Goal: Transaction & Acquisition: Purchase product/service

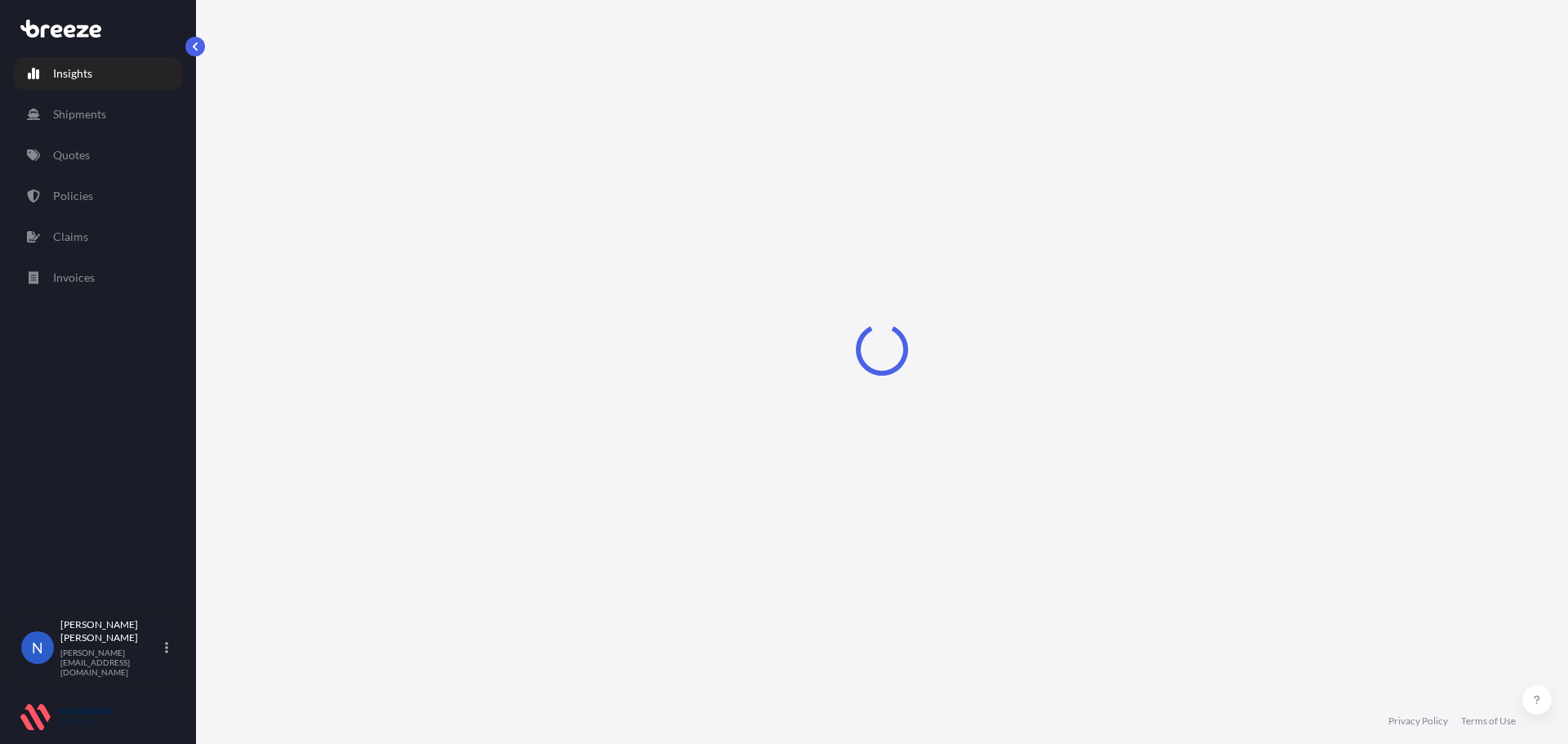
select select "2025"
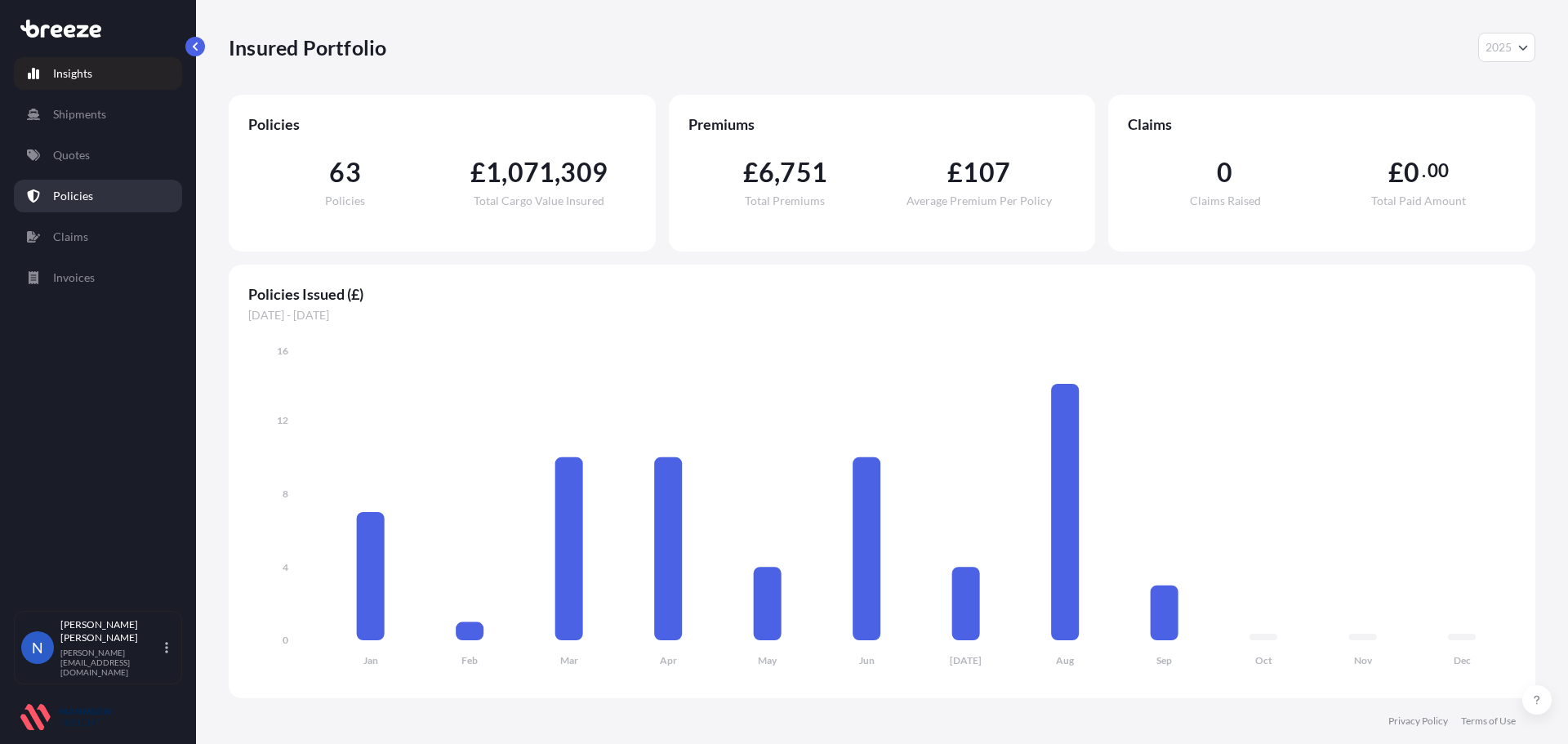
click at [79, 185] on link "Policies" at bounding box center [97, 196] width 168 height 33
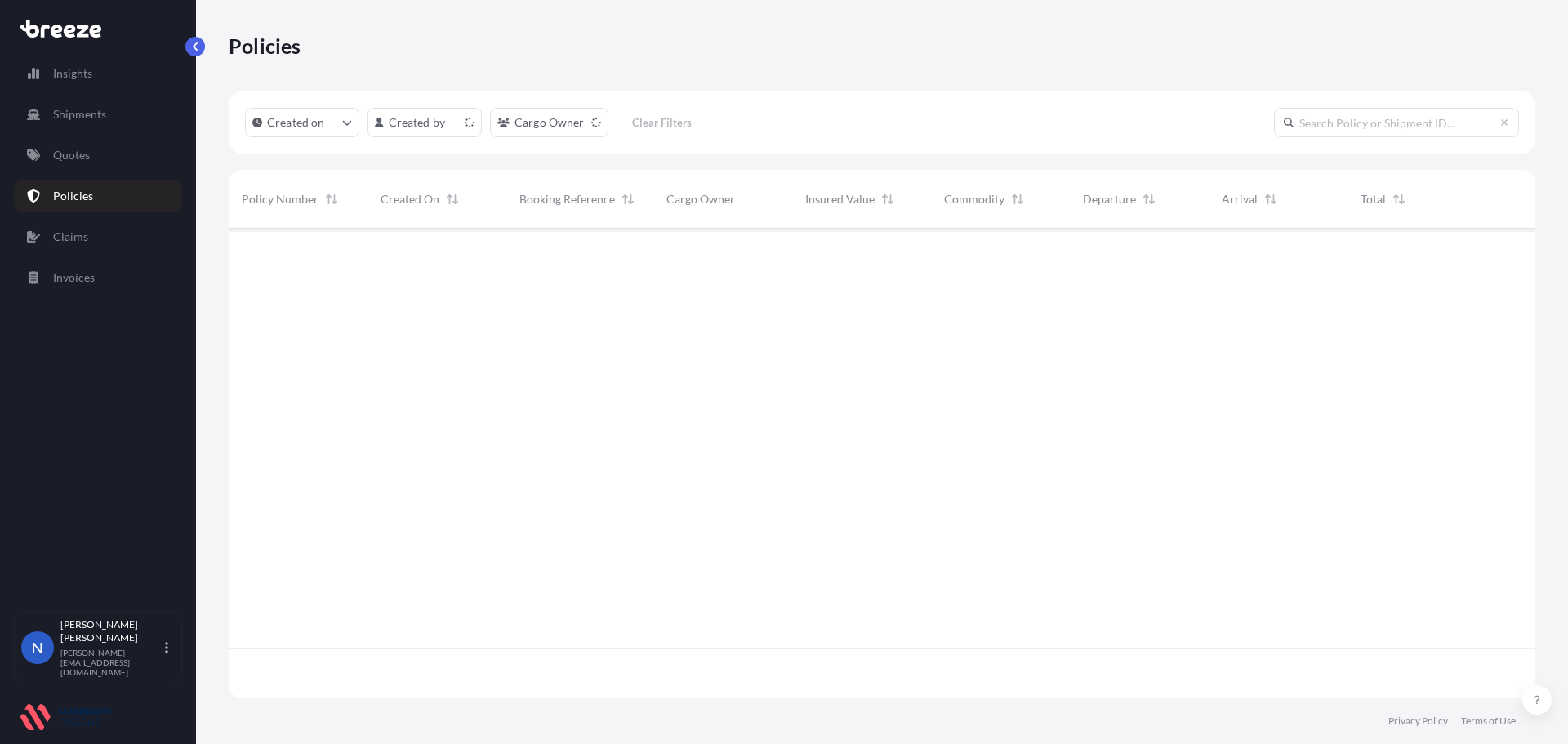
scroll to position [466, 1294]
click at [129, 119] on link "Shipments" at bounding box center [97, 115] width 168 height 33
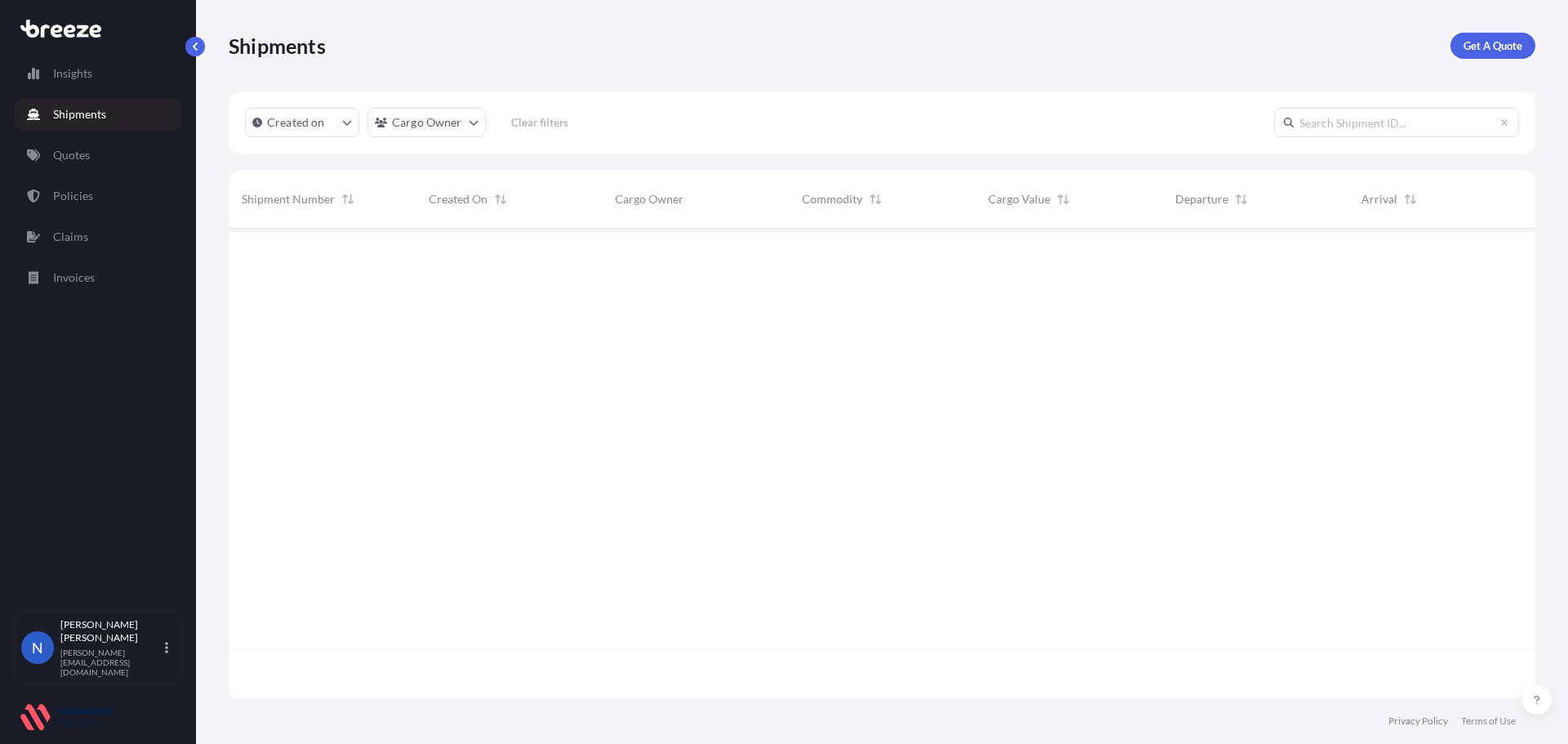
scroll to position [466, 1294]
click at [1479, 50] on p "Get A Quote" at bounding box center [1492, 46] width 59 height 17
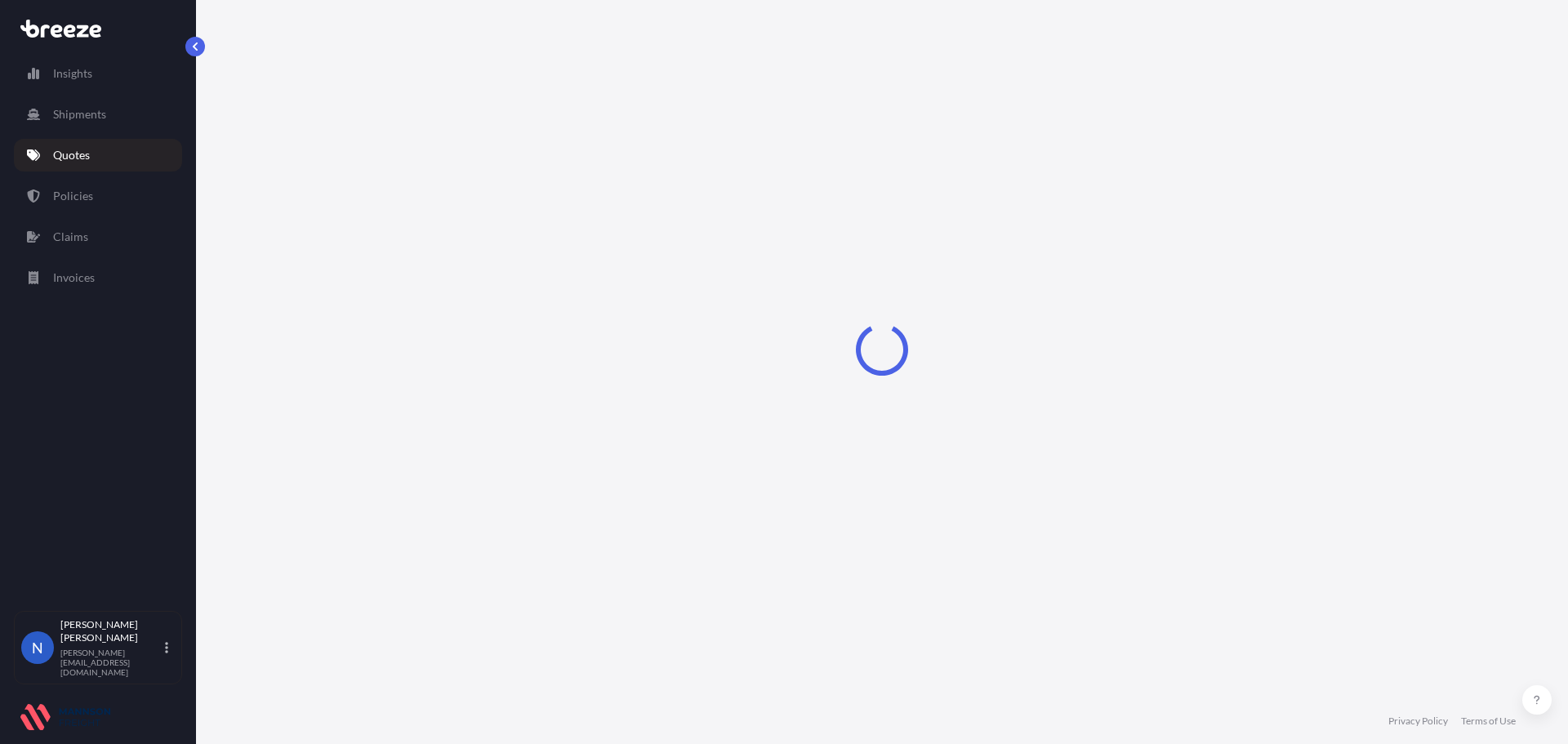
select select "Road"
select select "Sea"
select select "1"
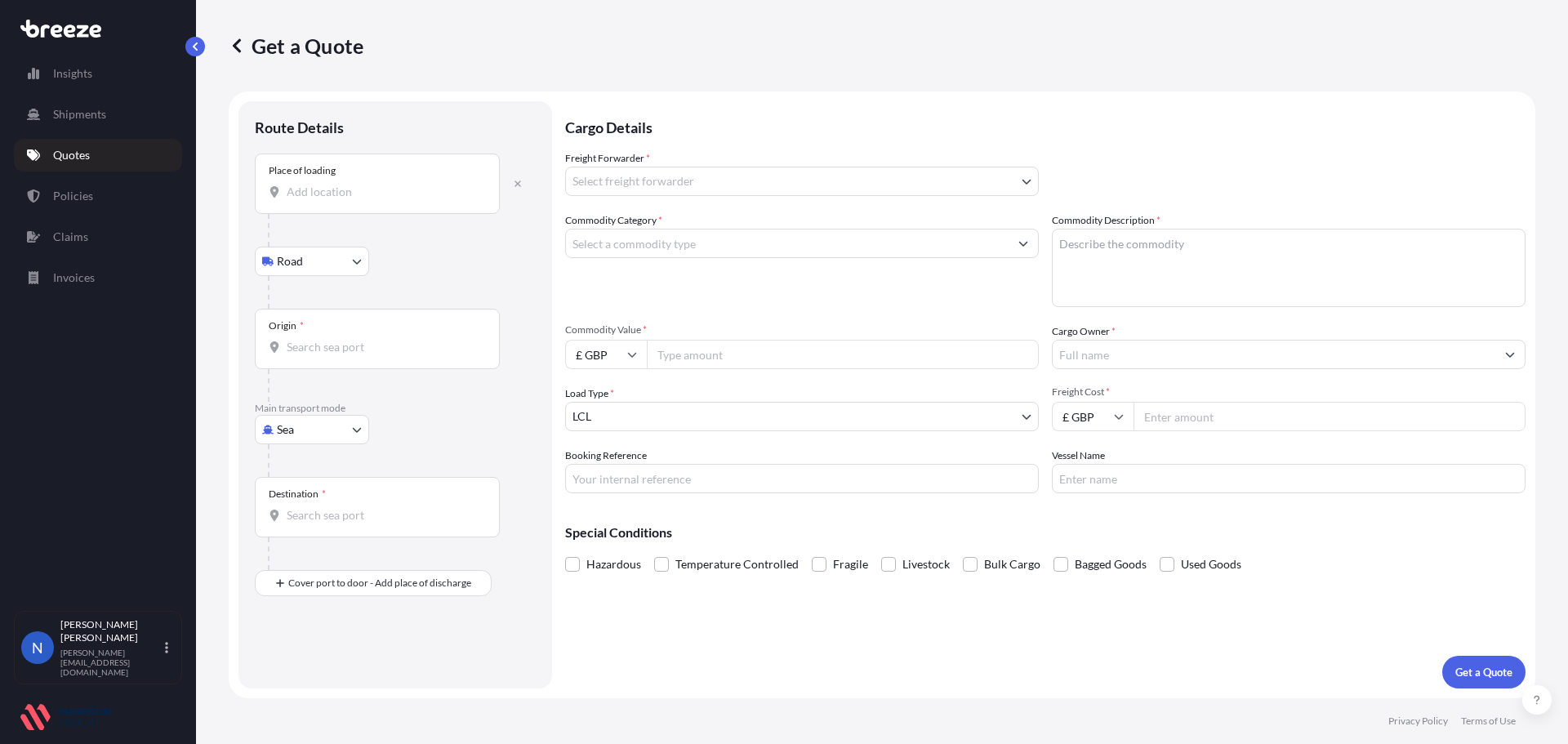
click at [427, 168] on div "Place of loading" at bounding box center [377, 184] width 245 height 60
click at [427, 184] on input "Place of loading" at bounding box center [383, 191] width 192 height 17
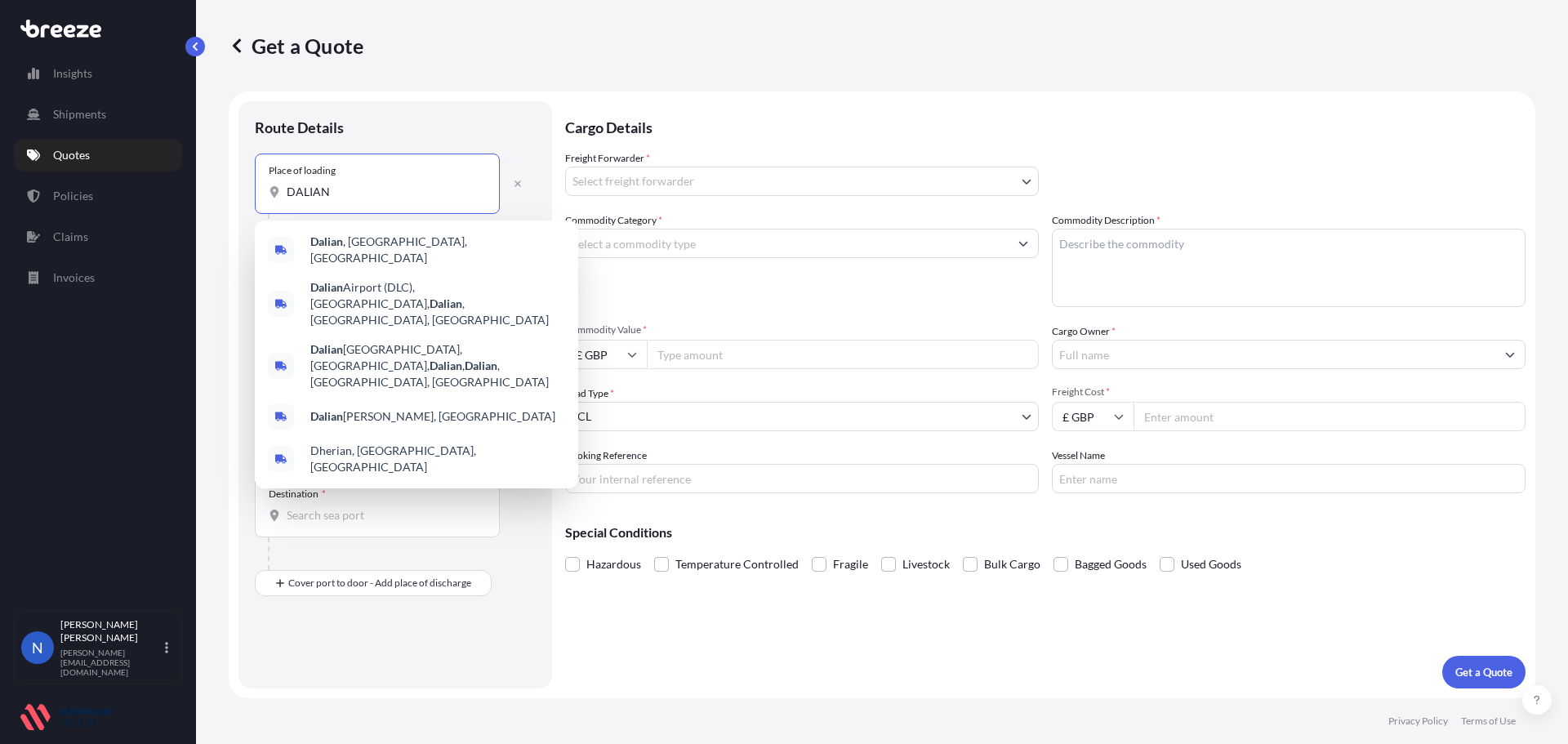
click at [364, 194] on input "DALIAN" at bounding box center [383, 191] width 192 height 17
drag, startPoint x: 364, startPoint y: 194, endPoint x: 137, endPoint y: 189, distance: 227.1
click at [137, 189] on div "Insights Shipments Quotes Policies Claims Invoices N Nadine Taylor-Beck [EMAIL_…" at bounding box center [784, 372] width 1568 height 744
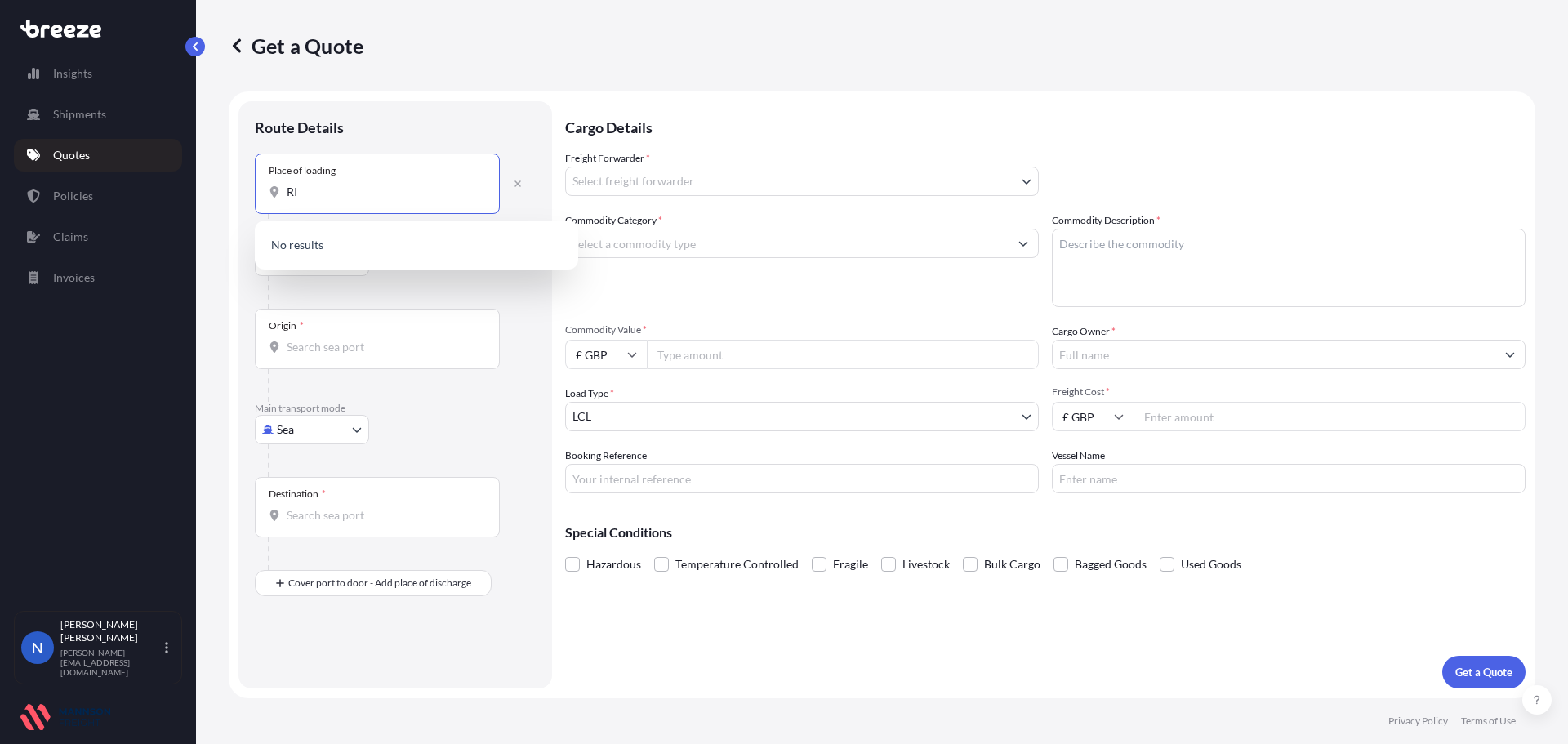
type input "R"
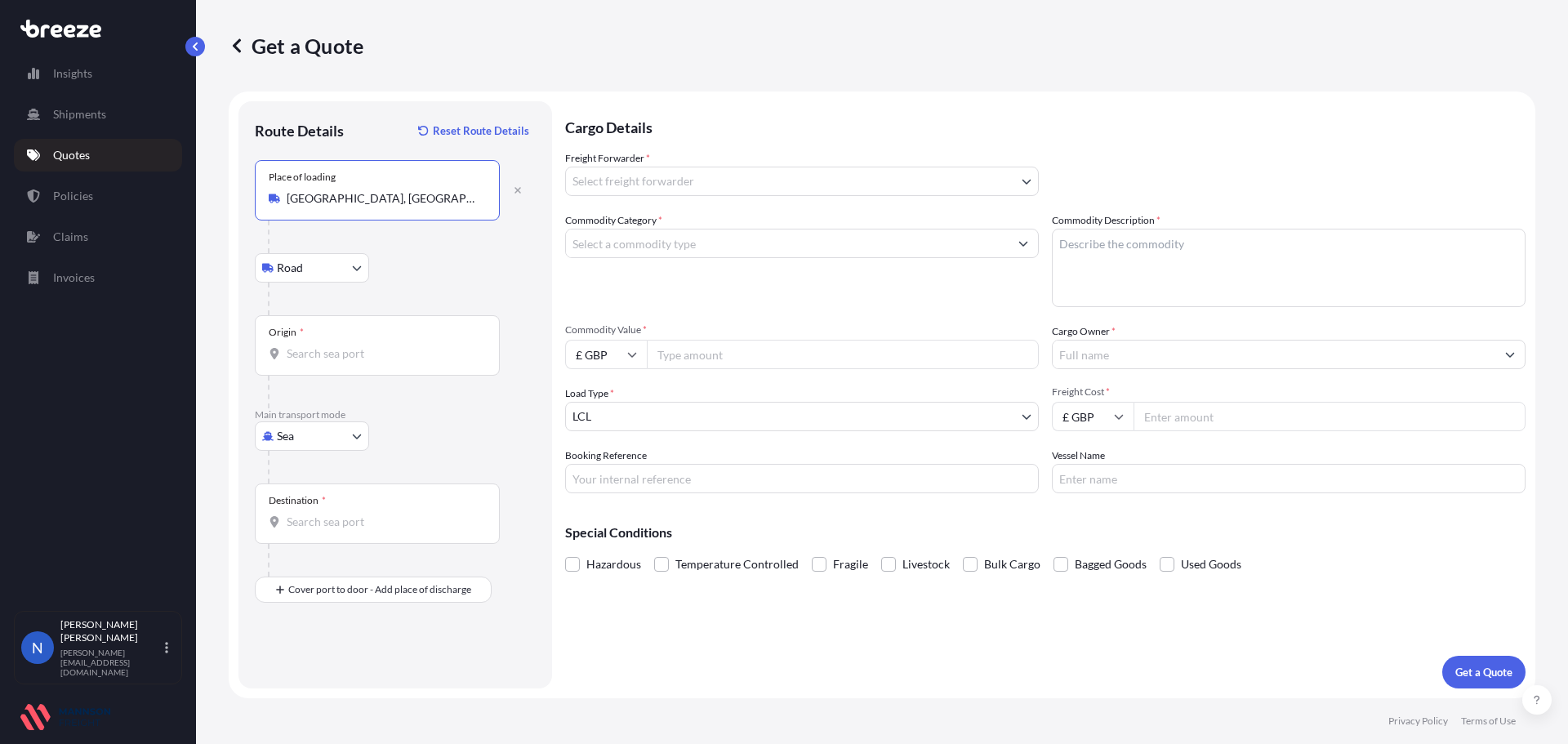
type input "[GEOGRAPHIC_DATA], [GEOGRAPHIC_DATA], [GEOGRAPHIC_DATA], [GEOGRAPHIC_DATA]"
click at [321, 350] on input "Origin *" at bounding box center [383, 354] width 192 height 17
type input "CNDAG - Dalian Pt, [GEOGRAPHIC_DATA]"
click at [427, 412] on p "Main transport mode" at bounding box center [394, 414] width 281 height 13
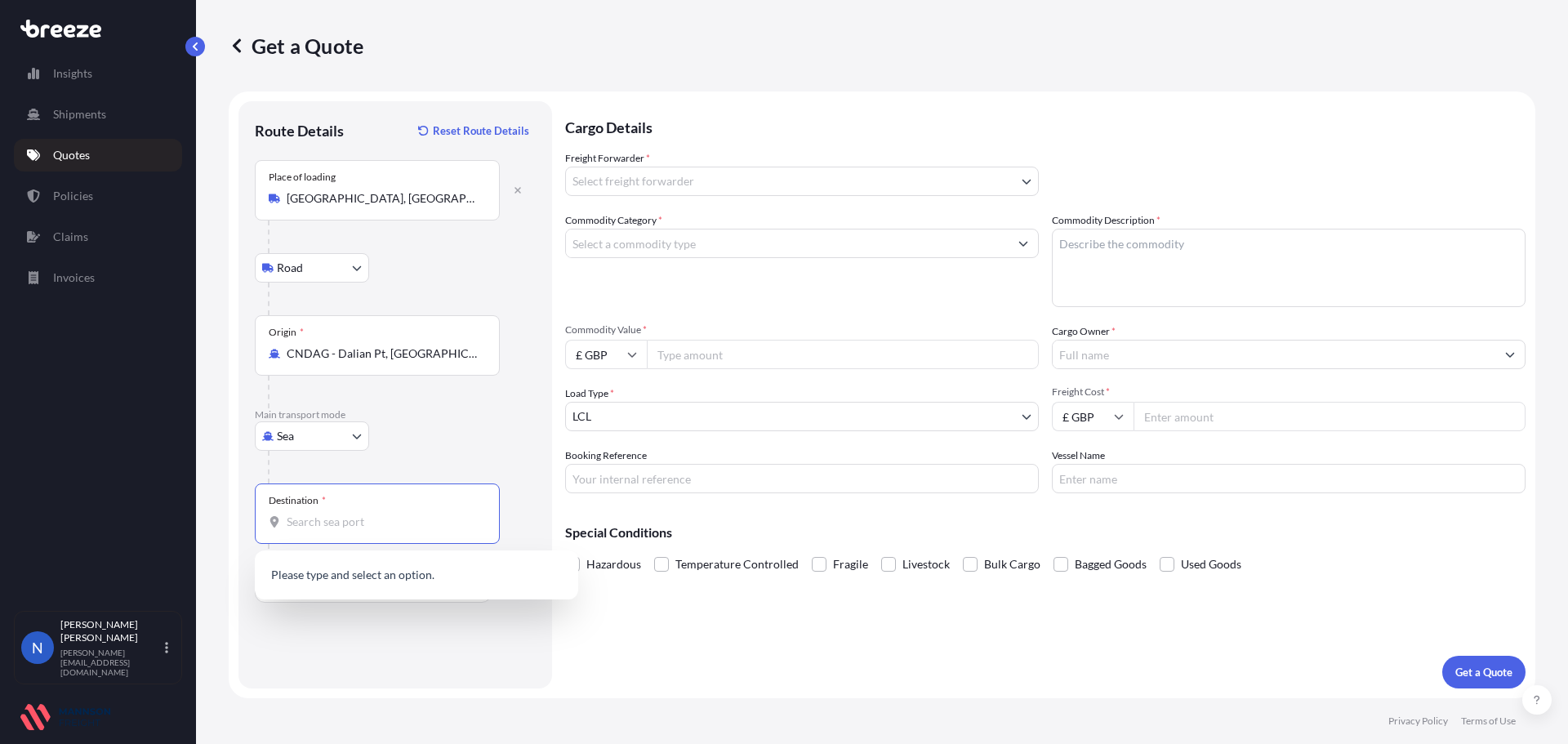
click at [341, 524] on input "Destination *" at bounding box center [383, 522] width 192 height 17
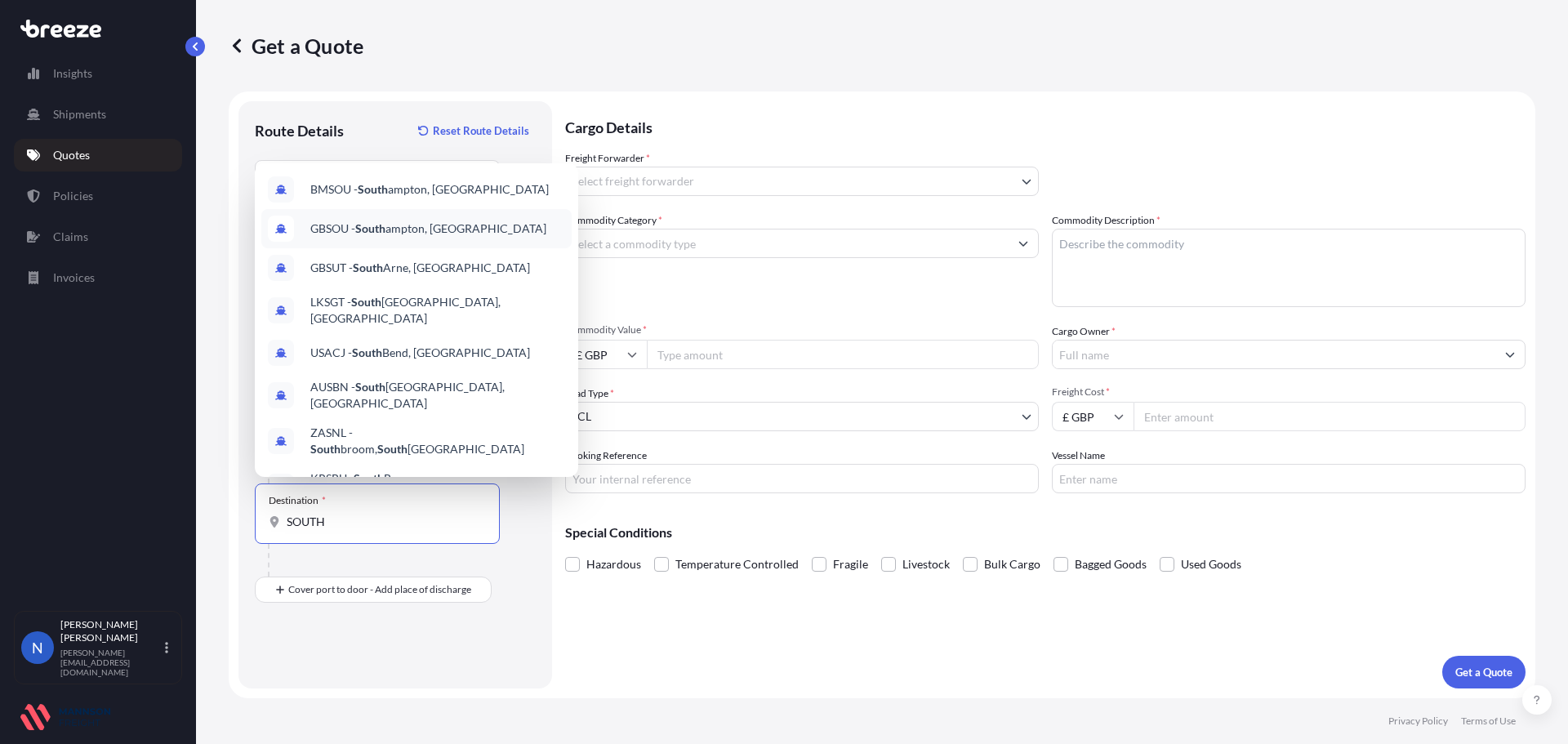
click at [432, 234] on span "GBSOU - [GEOGRAPHIC_DATA], [GEOGRAPHIC_DATA]" at bounding box center [427, 228] width 236 height 17
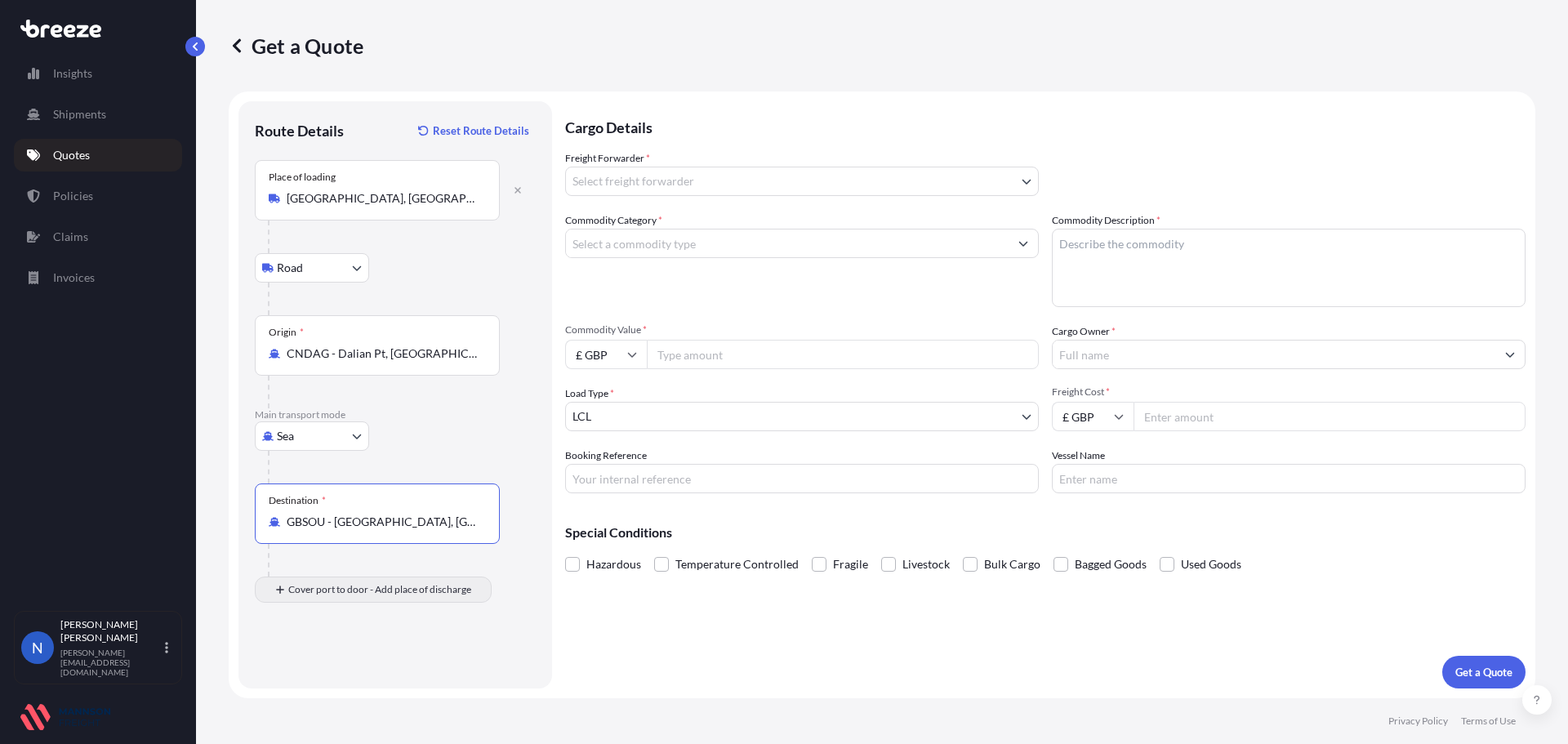
type input "GBSOU - [GEOGRAPHIC_DATA], [GEOGRAPHIC_DATA]"
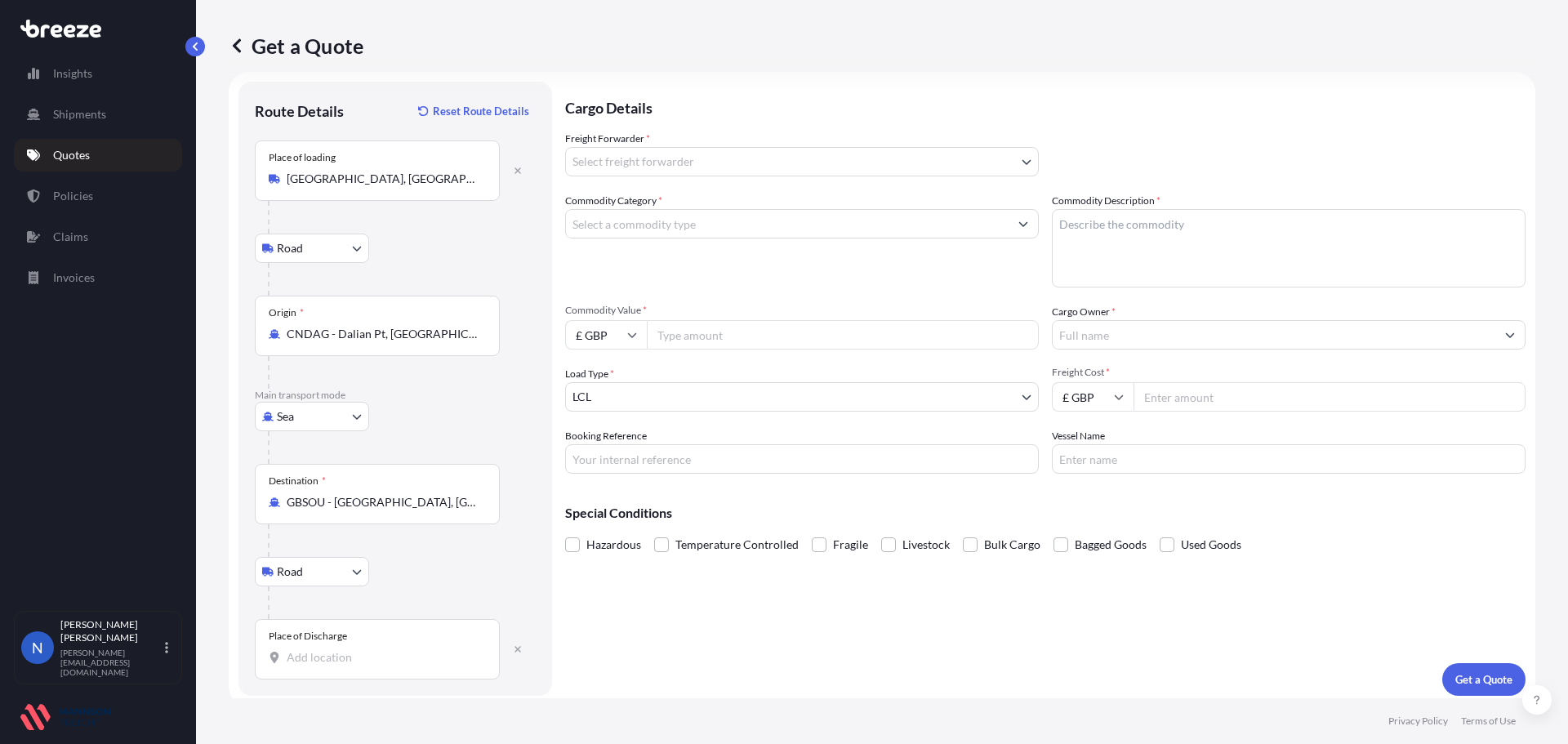
scroll to position [27, 0]
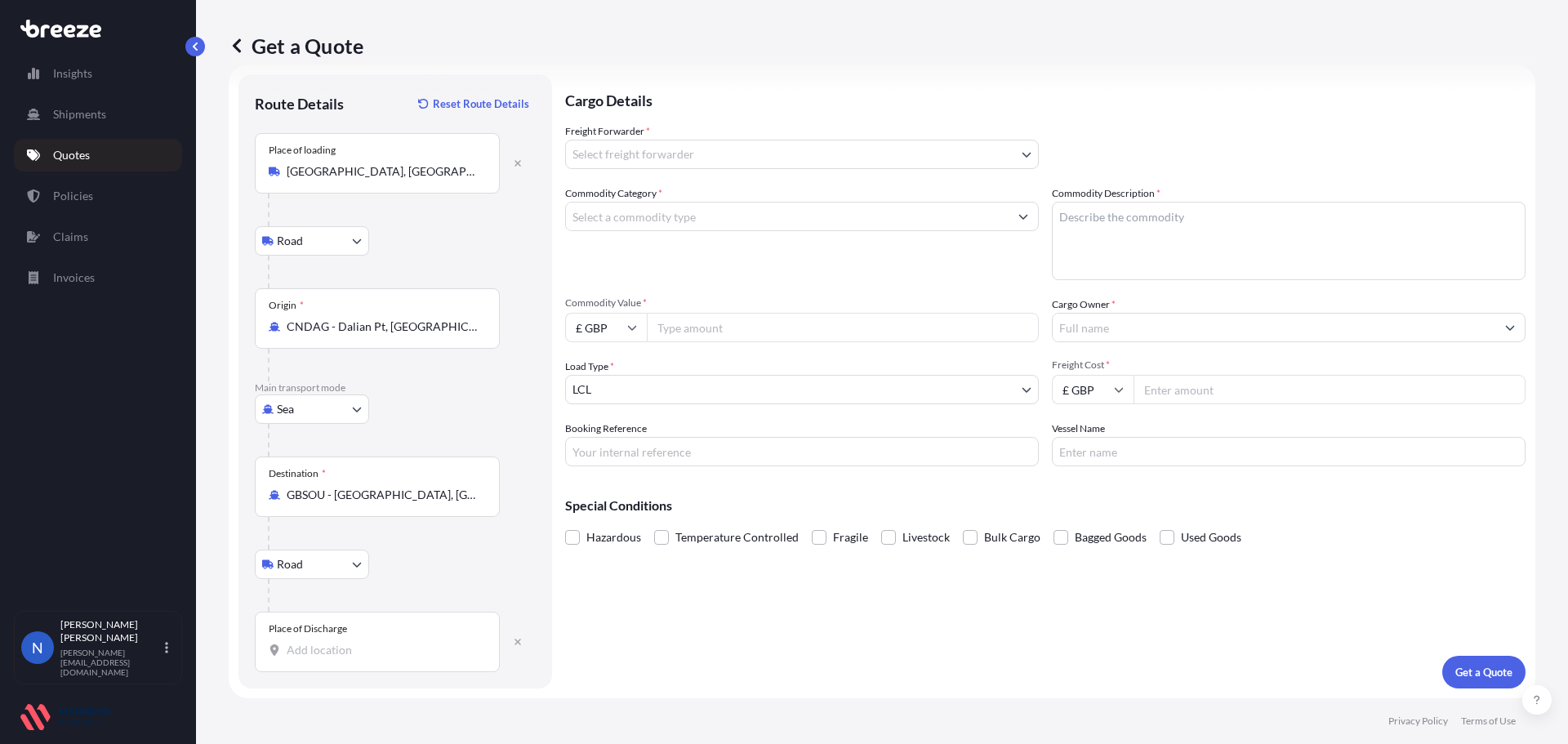
click at [355, 642] on input "Place of Discharge" at bounding box center [383, 650] width 192 height 17
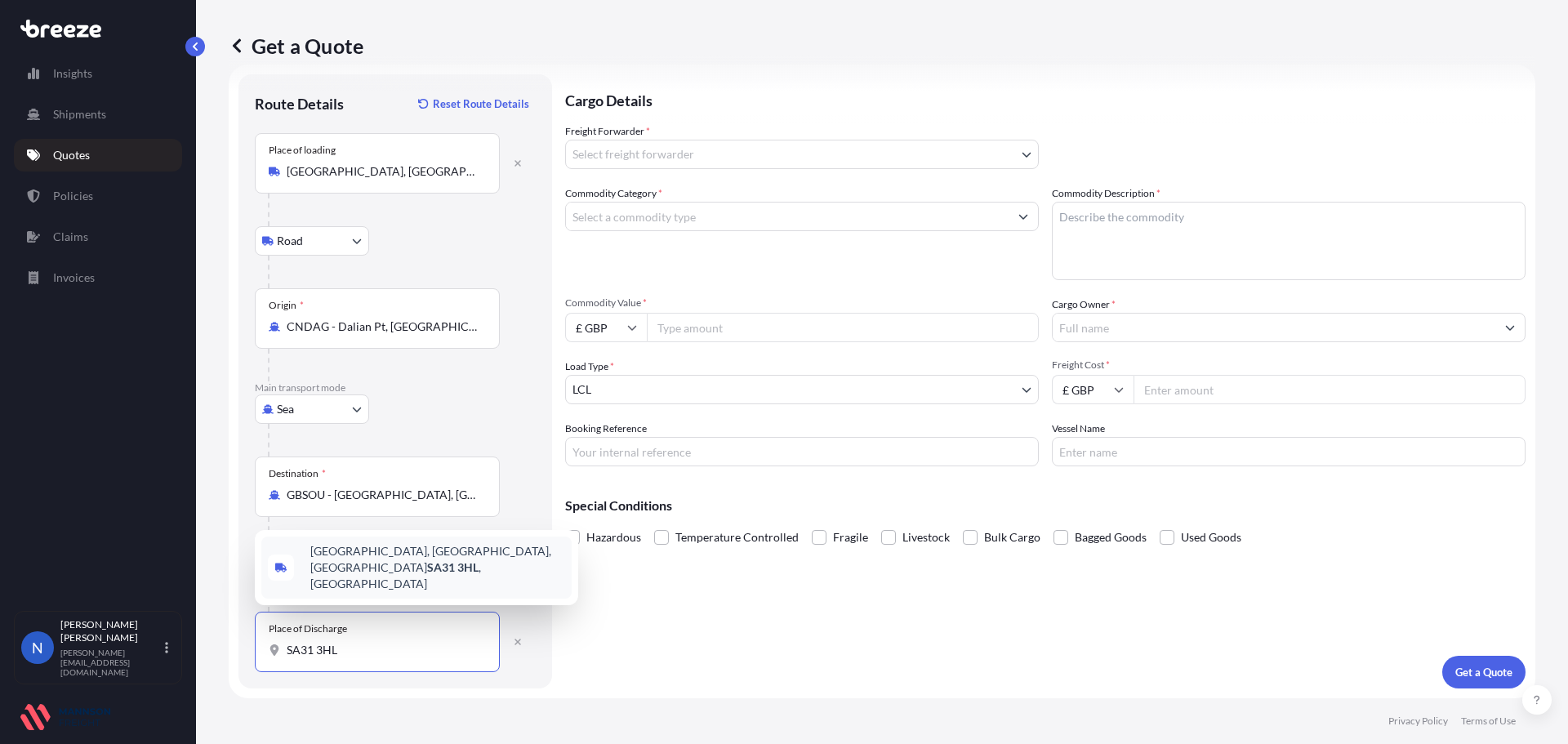
click at [382, 589] on span "[STREET_ADDRESS]" at bounding box center [437, 567] width 255 height 49
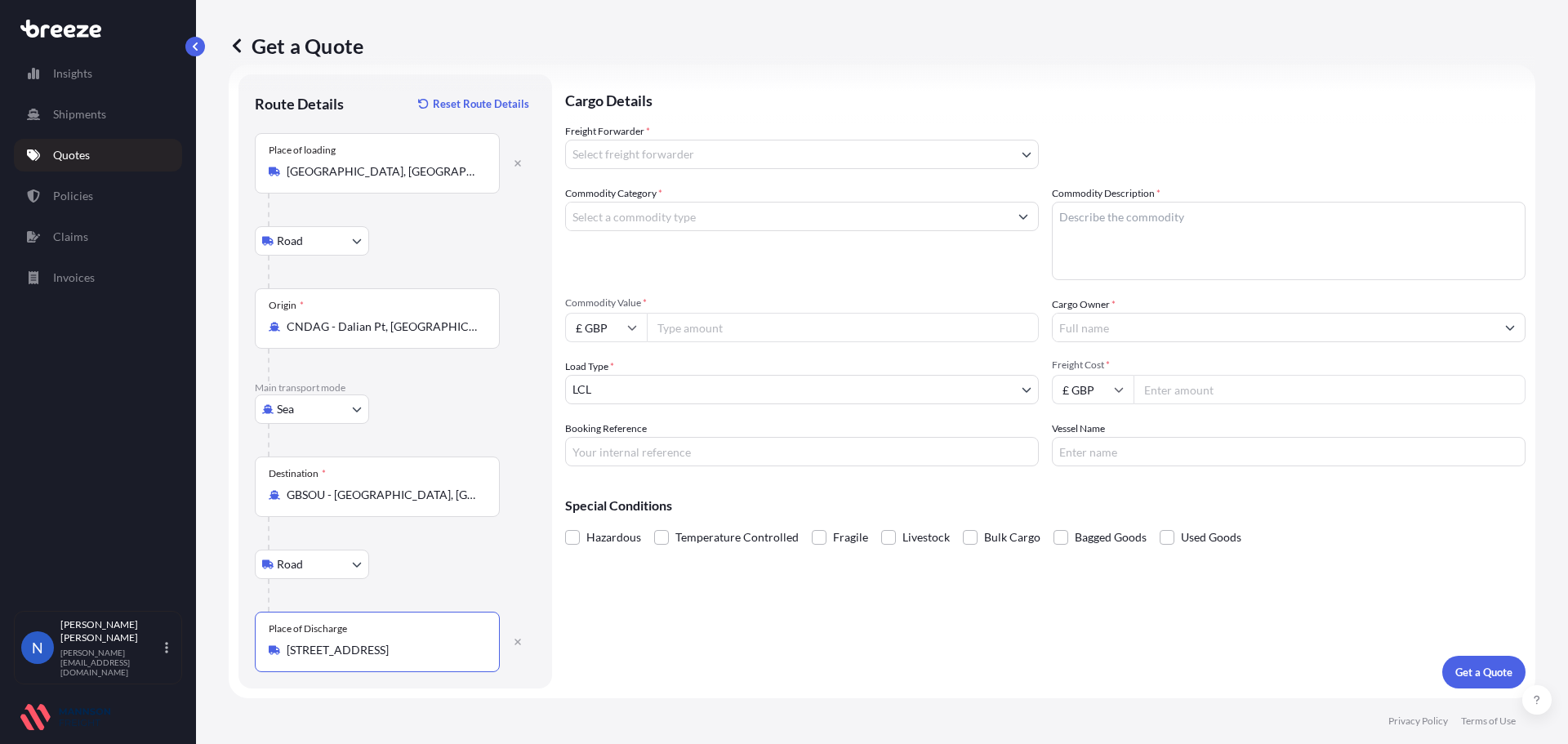
type input "[STREET_ADDRESS]"
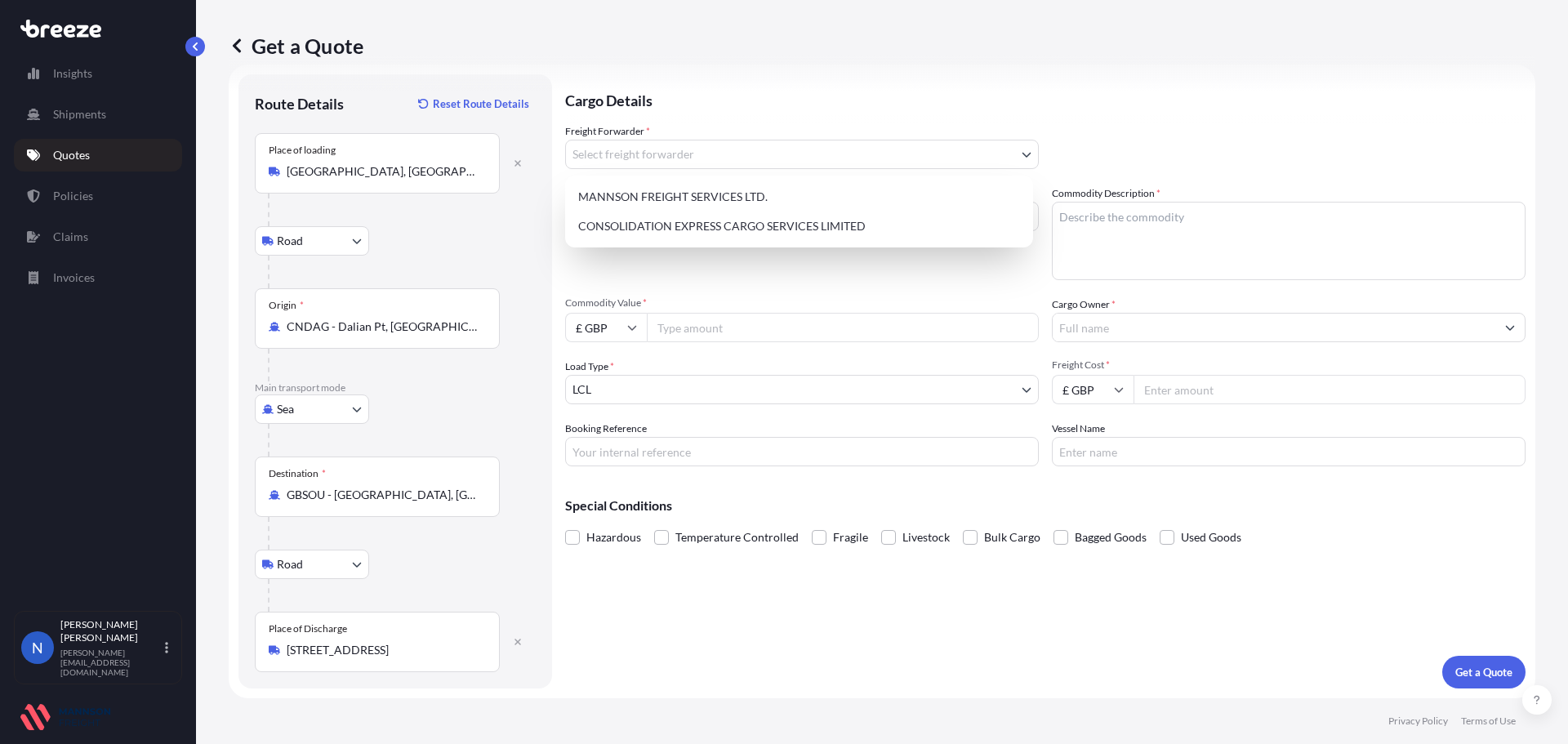
click at [639, 152] on body "Insights Shipments Quotes Policies Claims Invoices N Nadine Taylor-Beck [EMAIL_…" at bounding box center [784, 372] width 1568 height 744
click at [642, 227] on div "CONSOLIDATION EXPRESS CARGO SERVICES LIMITED" at bounding box center [799, 226] width 455 height 29
select select "31421"
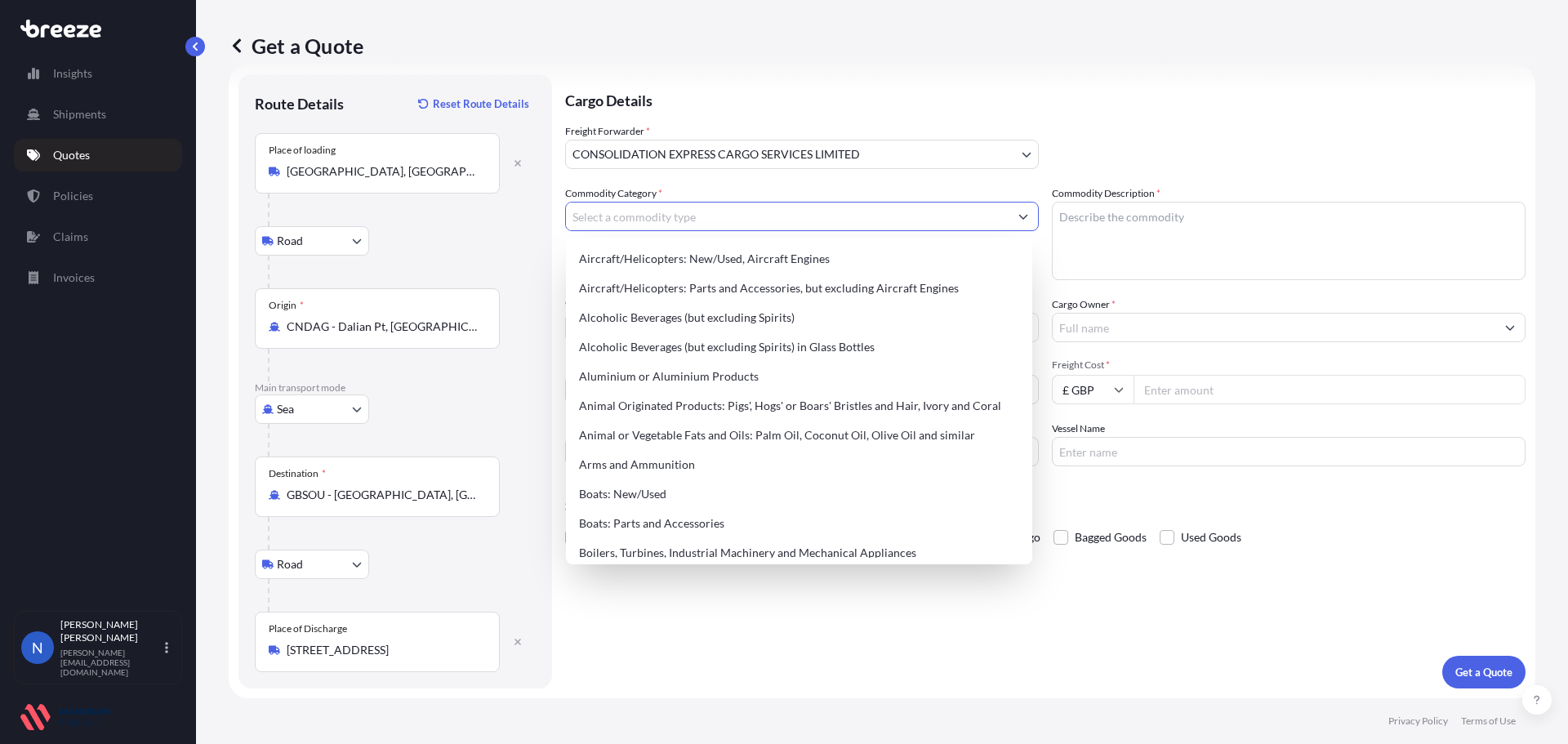
click at [640, 218] on input "Commodity Category *" at bounding box center [787, 217] width 443 height 29
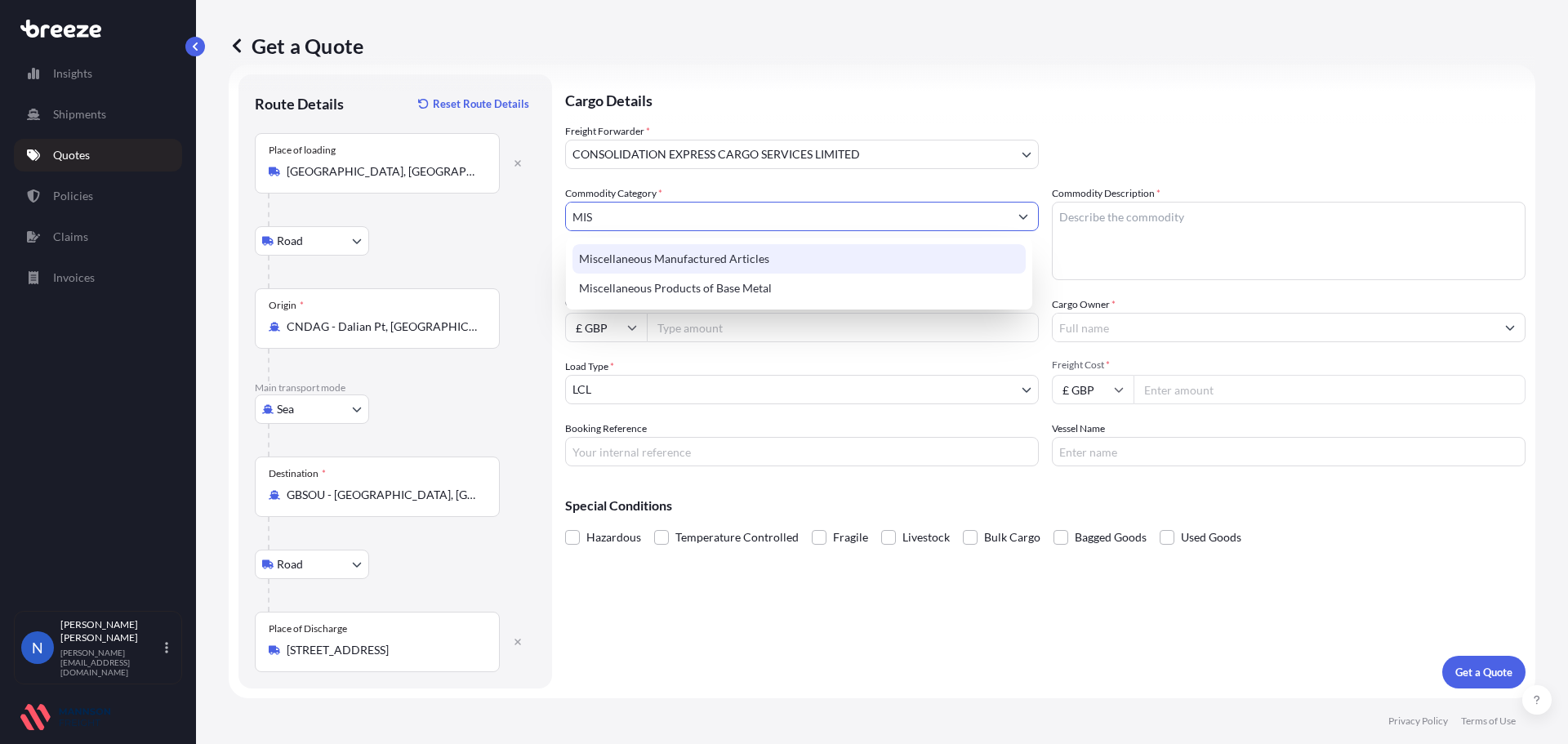
click at [647, 258] on div "Miscellaneous Manufactured Articles" at bounding box center [799, 258] width 453 height 29
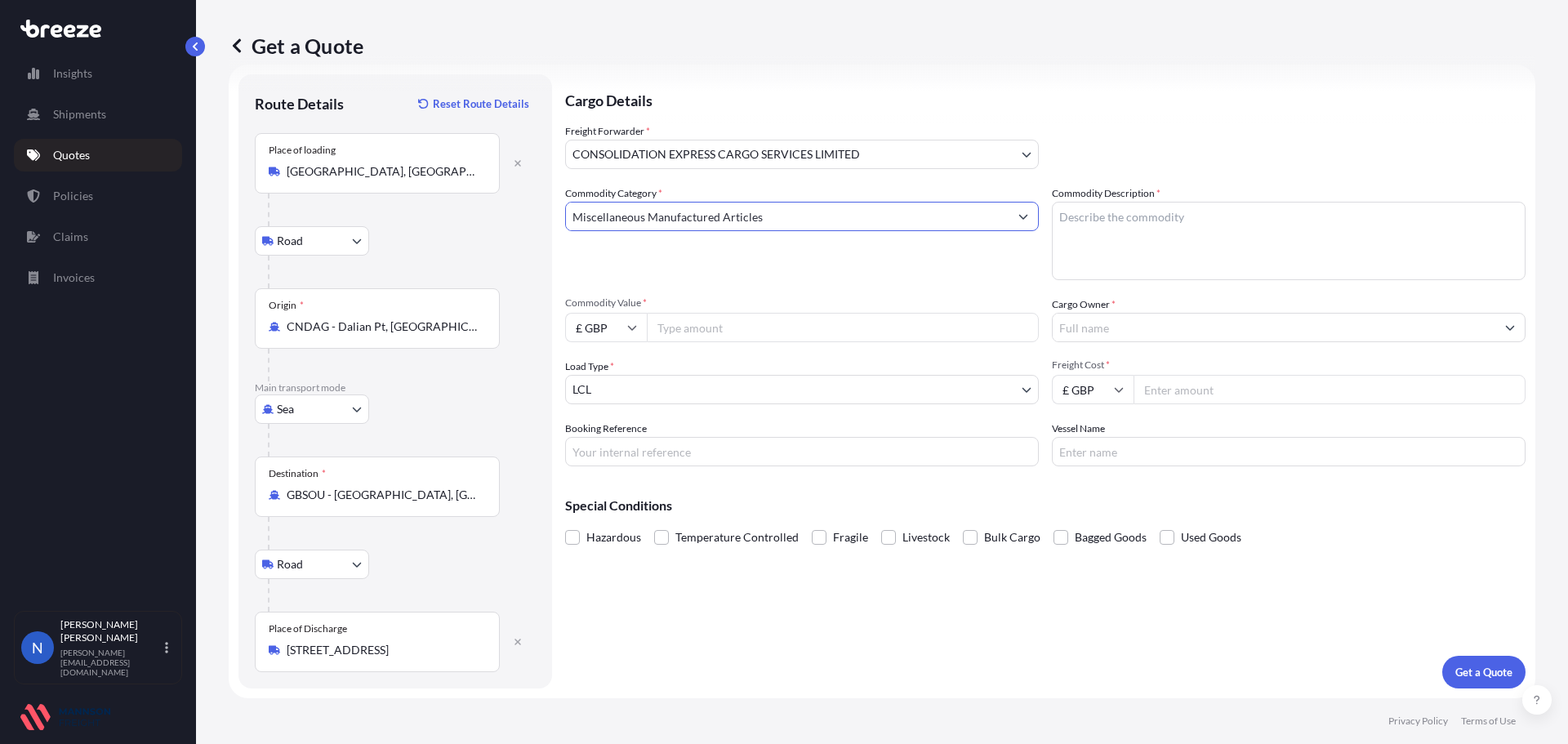
type input "Miscellaneous Manufactured Articles"
click at [1195, 248] on textarea "Commodity Description *" at bounding box center [1287, 241] width 473 height 79
type textarea "OAT OIL"
click at [731, 331] on input "Commodity Value *" at bounding box center [842, 327] width 392 height 29
type input "2000.00"
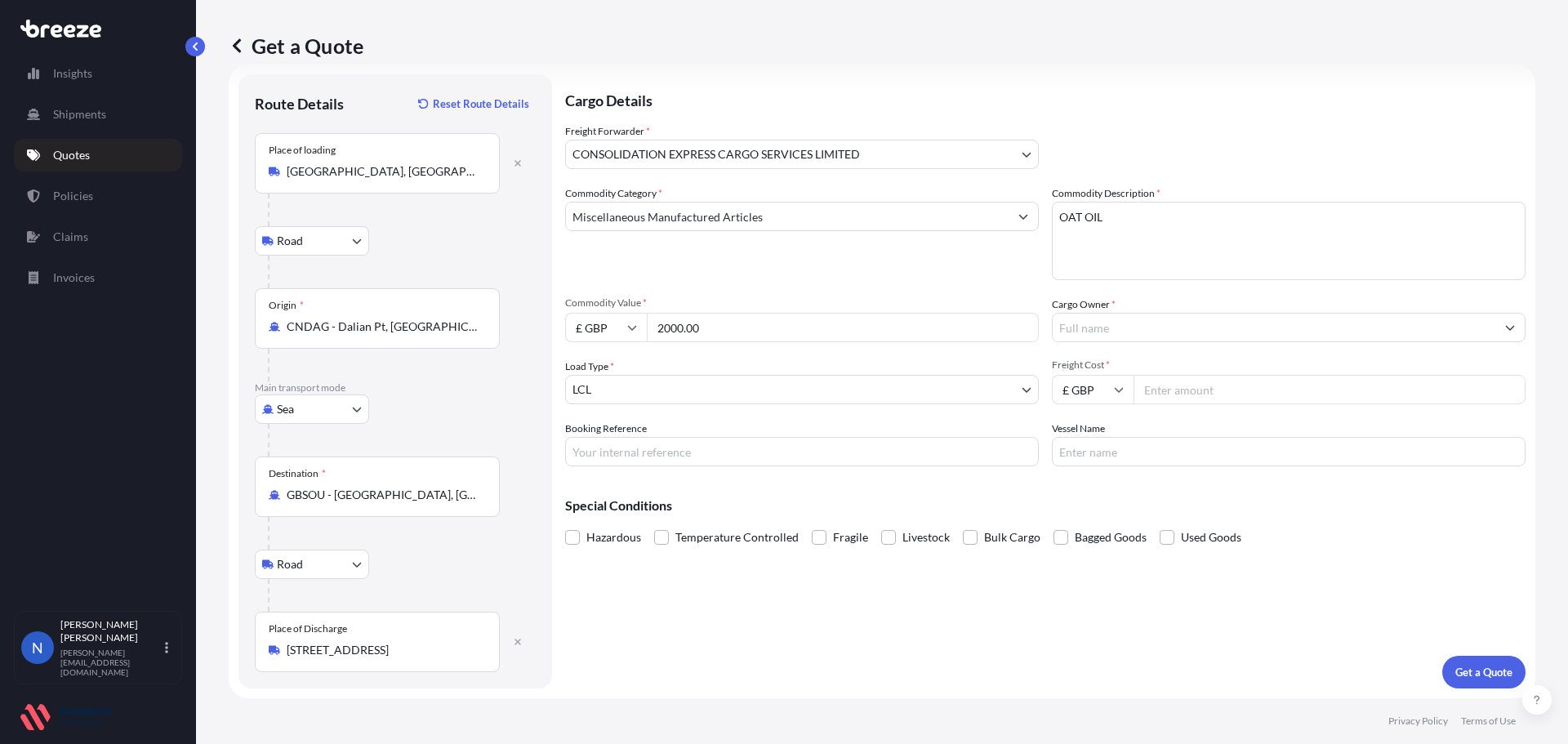
click at [1111, 330] on input "Cargo Owner *" at bounding box center [1274, 327] width 443 height 29
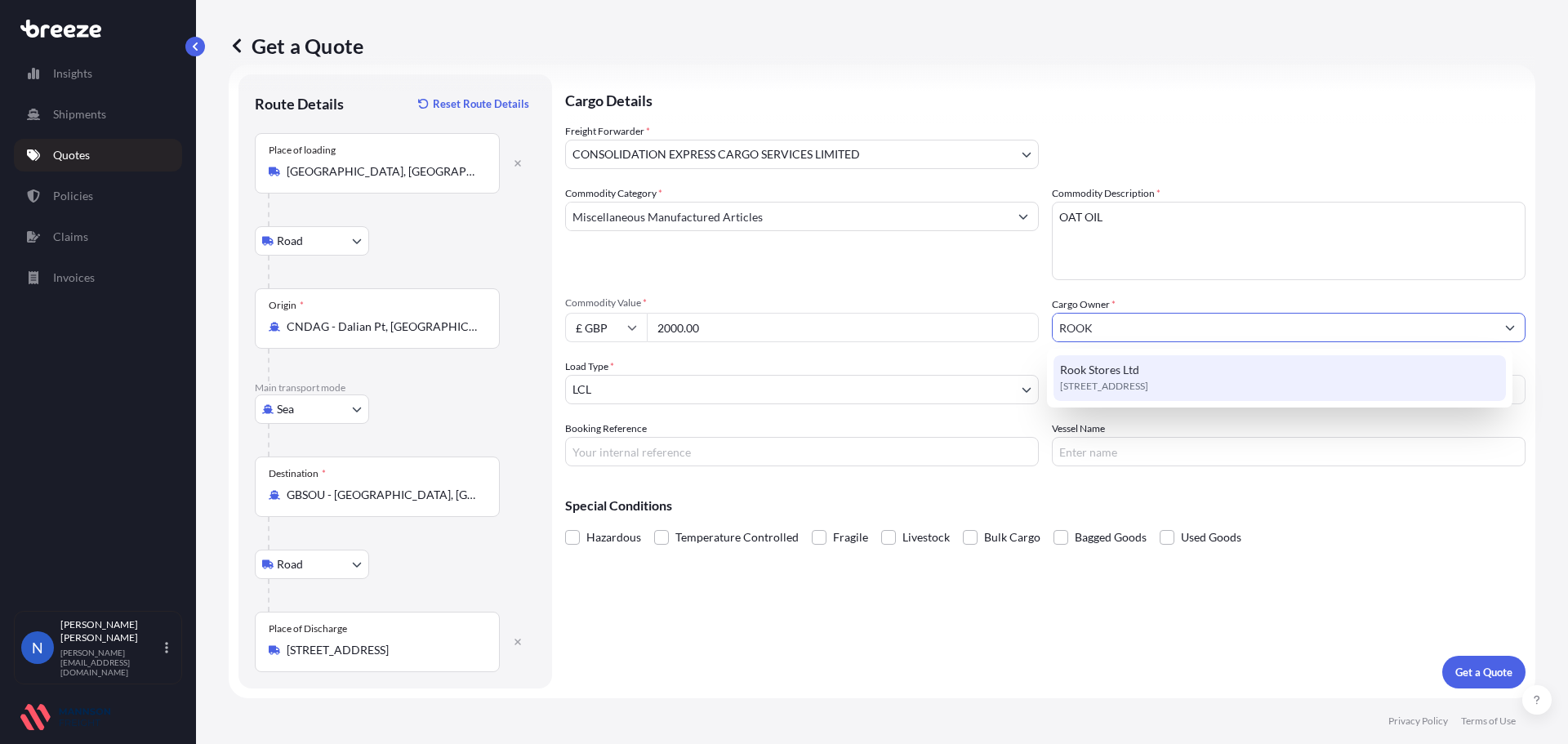
click at [1117, 372] on span "Rook Stores Ltd" at bounding box center [1100, 369] width 80 height 17
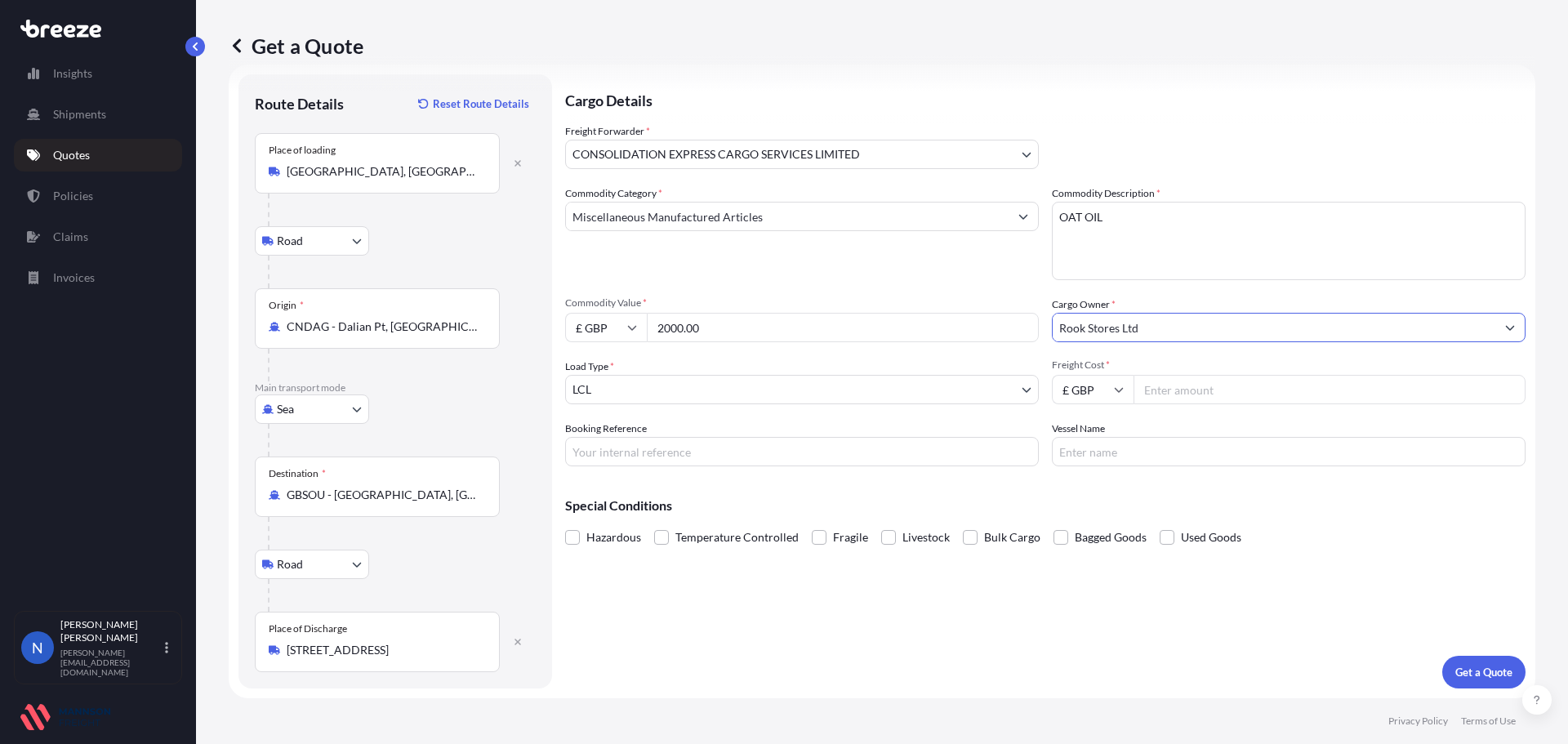
type input "Rook Stores Ltd"
click at [1160, 389] on input "Freight Cost *" at bounding box center [1329, 389] width 392 height 29
click at [1399, 608] on div "Cargo Details Freight Forwarder * CONSOLIDATION EXPRESS CARGO SERVICES LIMITED …" at bounding box center [1045, 381] width 960 height 614
click at [1190, 391] on input "Freight Cost *" at bounding box center [1329, 389] width 392 height 29
type input "330.00"
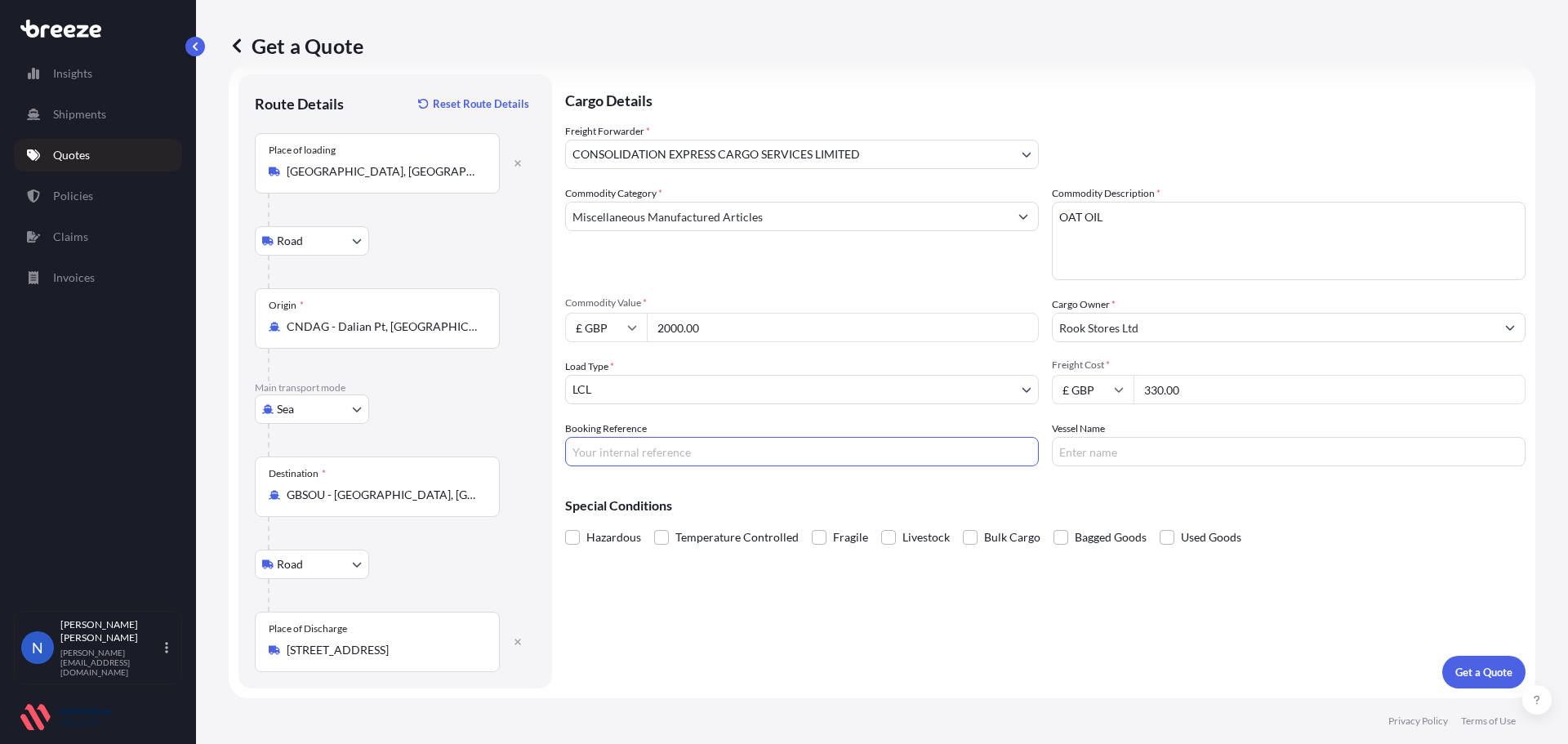
click at [876, 447] on input "Booking Reference" at bounding box center [801, 452] width 473 height 29
click at [1374, 489] on div "Special Conditions Hazardous Temperature Controlled Fragile Livestock Bulk Carg…" at bounding box center [1045, 514] width 960 height 70
click at [1132, 440] on input "Vessel Name" at bounding box center [1287, 452] width 473 height 29
click at [835, 458] on input "Booking Reference" at bounding box center [801, 452] width 473 height 29
paste input "Rookstore 103"
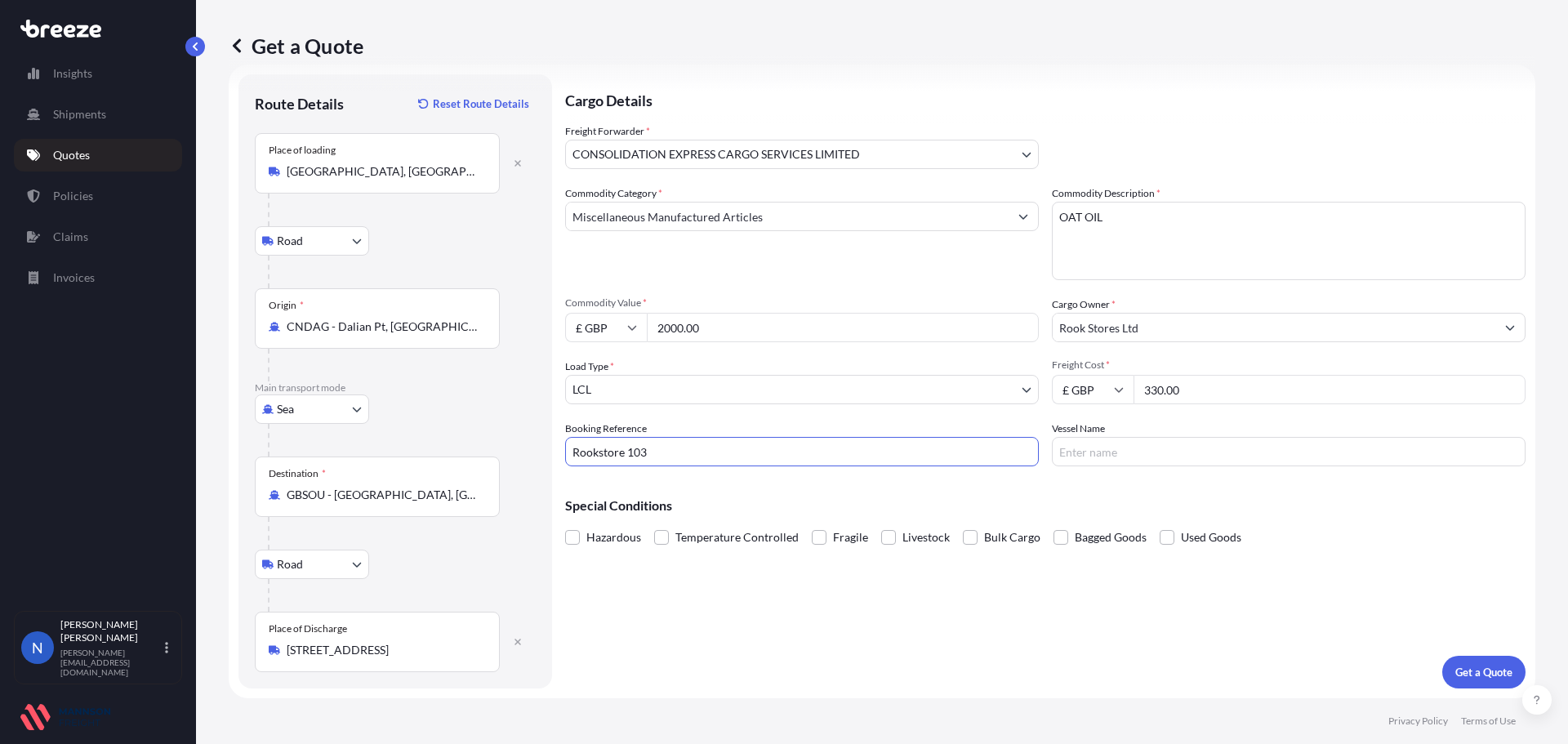
type input "Rookstore 103"
click at [1087, 455] on input "Vessel Name" at bounding box center [1287, 452] width 473 height 29
type input "APL SINGAPORA"
click at [1455, 664] on p "Get a Quote" at bounding box center [1483, 671] width 57 height 17
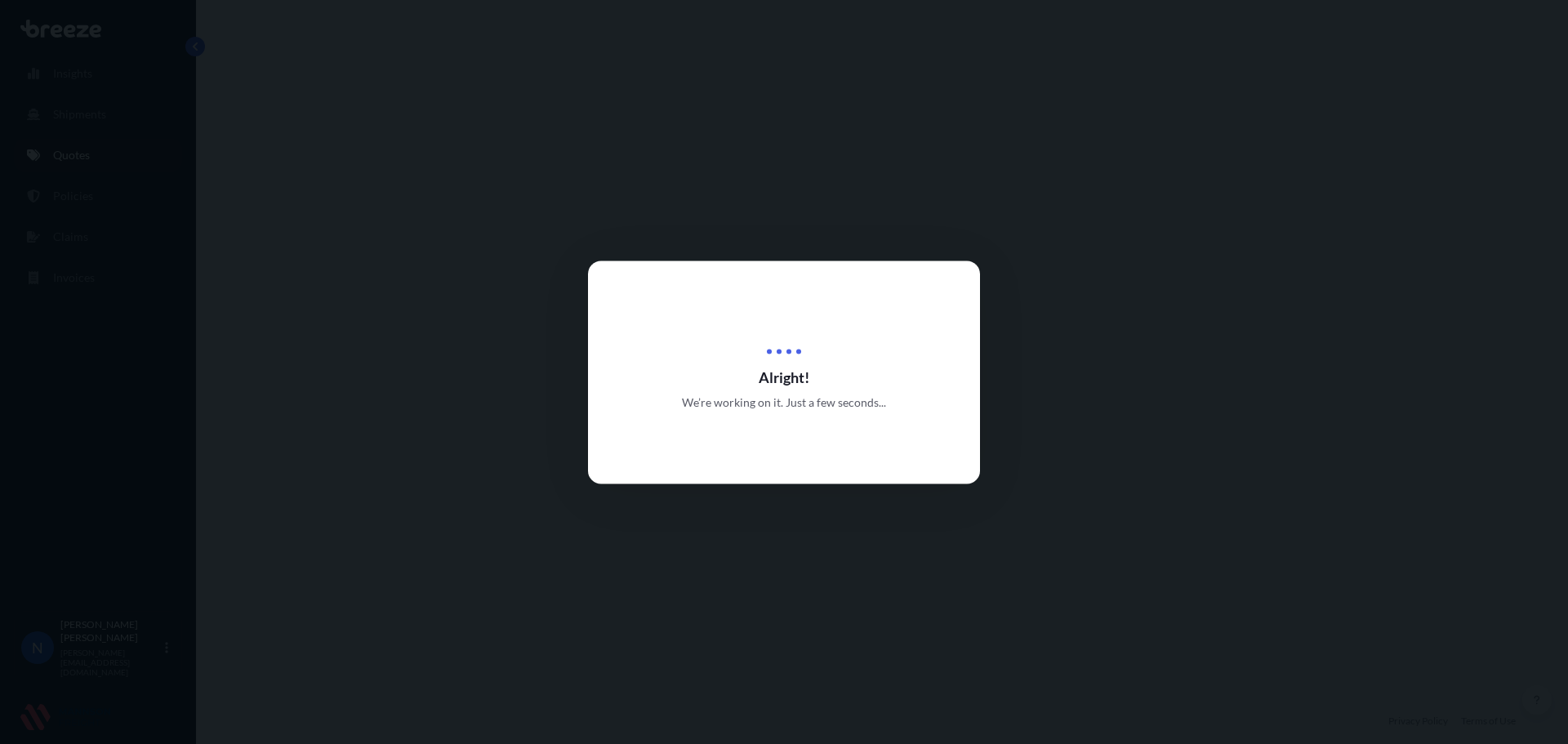
select select "Road"
select select "Sea"
select select "Road"
select select "31421"
select select "1"
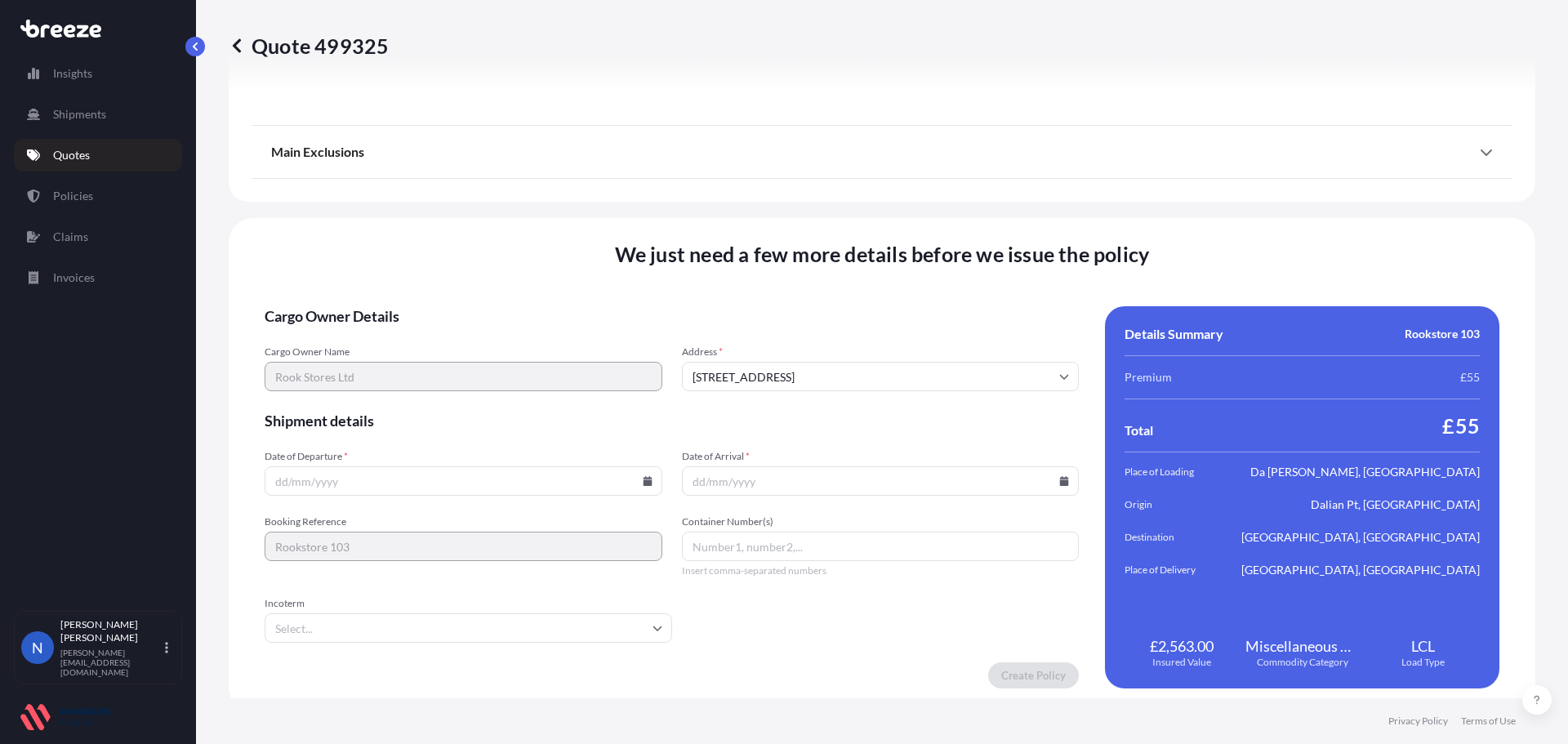
scroll to position [2171, 0]
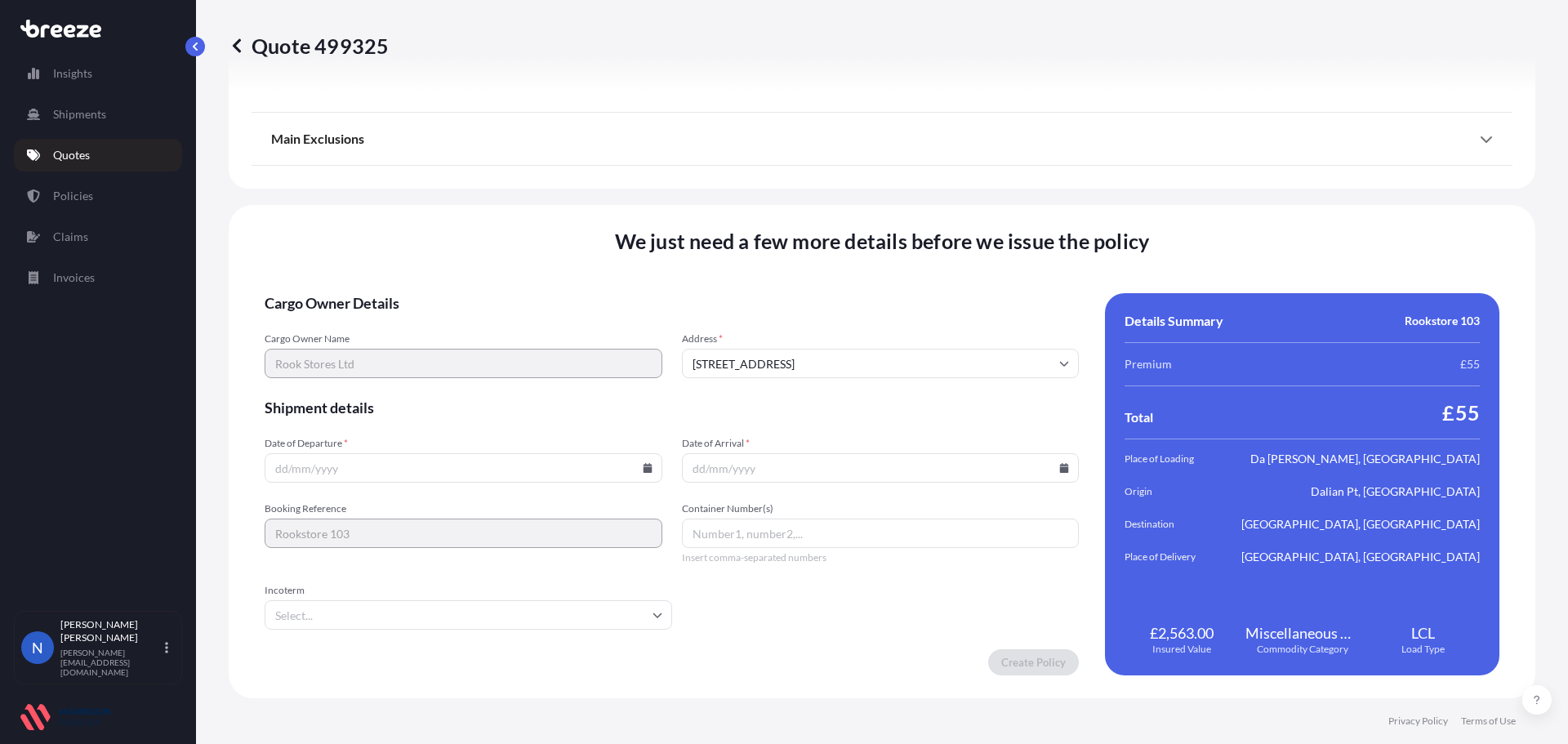
click at [563, 484] on form "Cargo Owner Details Cargo Owner Name Rook Stores Ltd Address * [STREET_ADDRESS]…" at bounding box center [671, 484] width 814 height 382
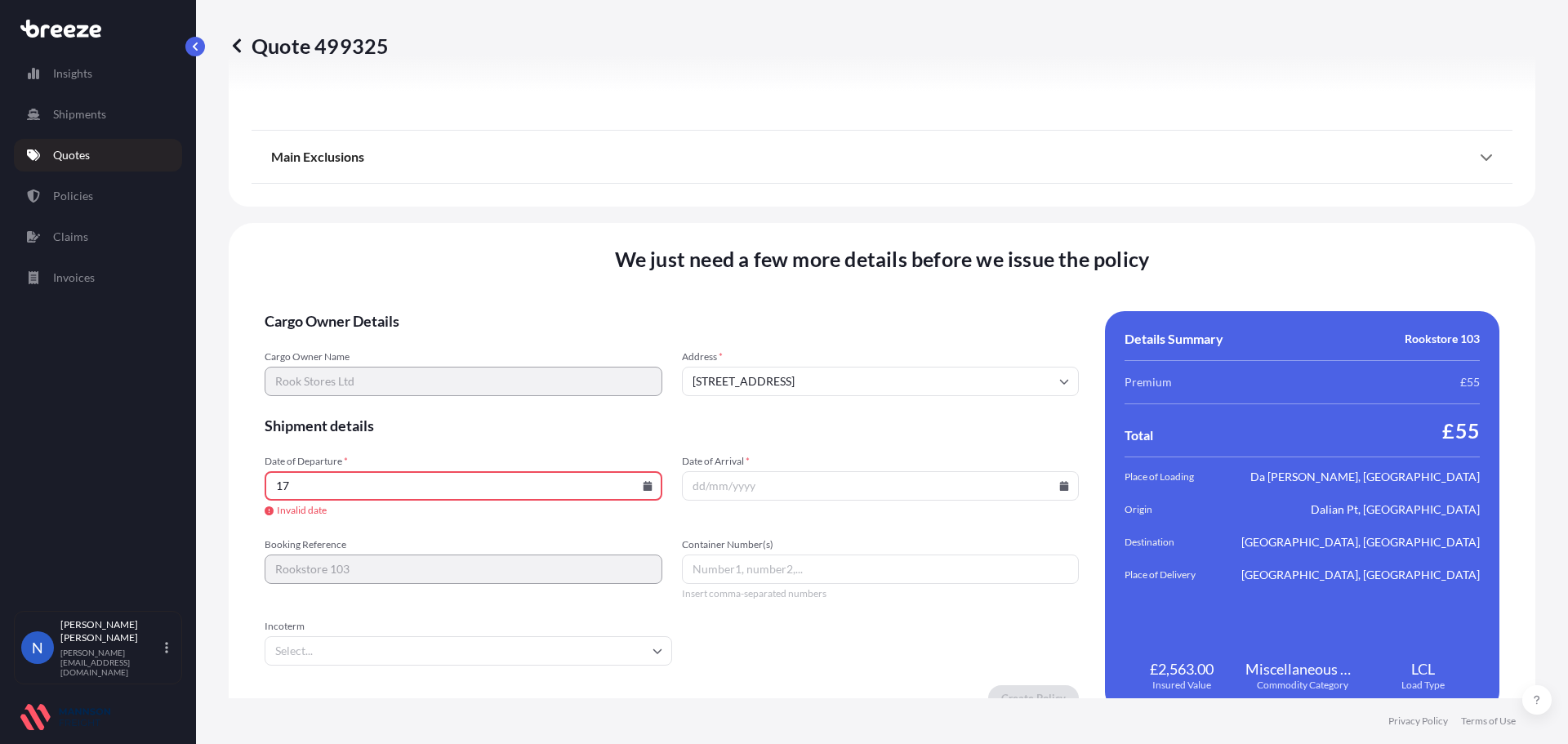
click at [642, 487] on icon at bounding box center [647, 486] width 10 height 10
click at [424, 339] on button "17" at bounding box center [423, 340] width 26 height 26
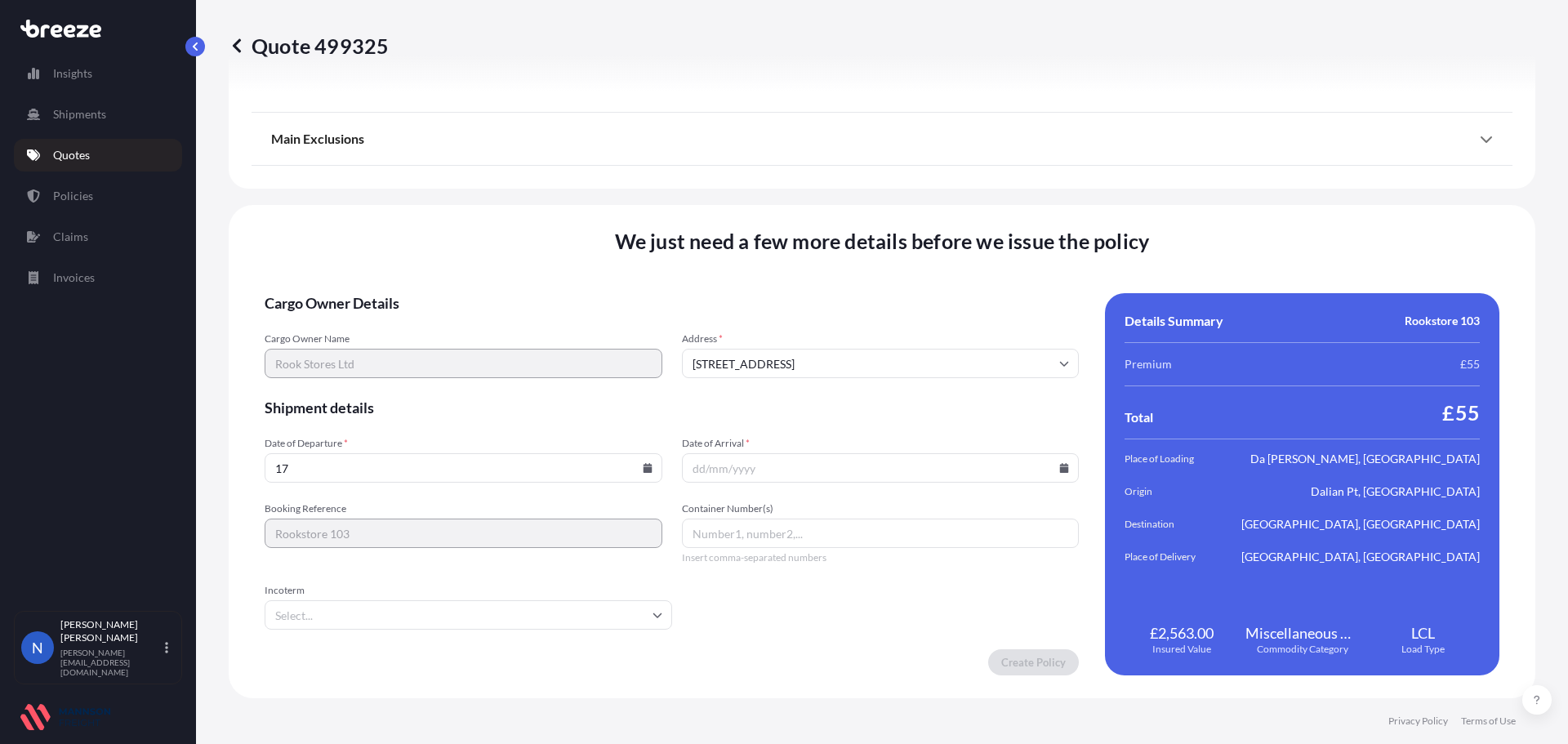
type input "[DATE]"
click at [1059, 466] on icon at bounding box center [1064, 468] width 10 height 10
click at [987, 193] on icon at bounding box center [986, 192] width 5 height 9
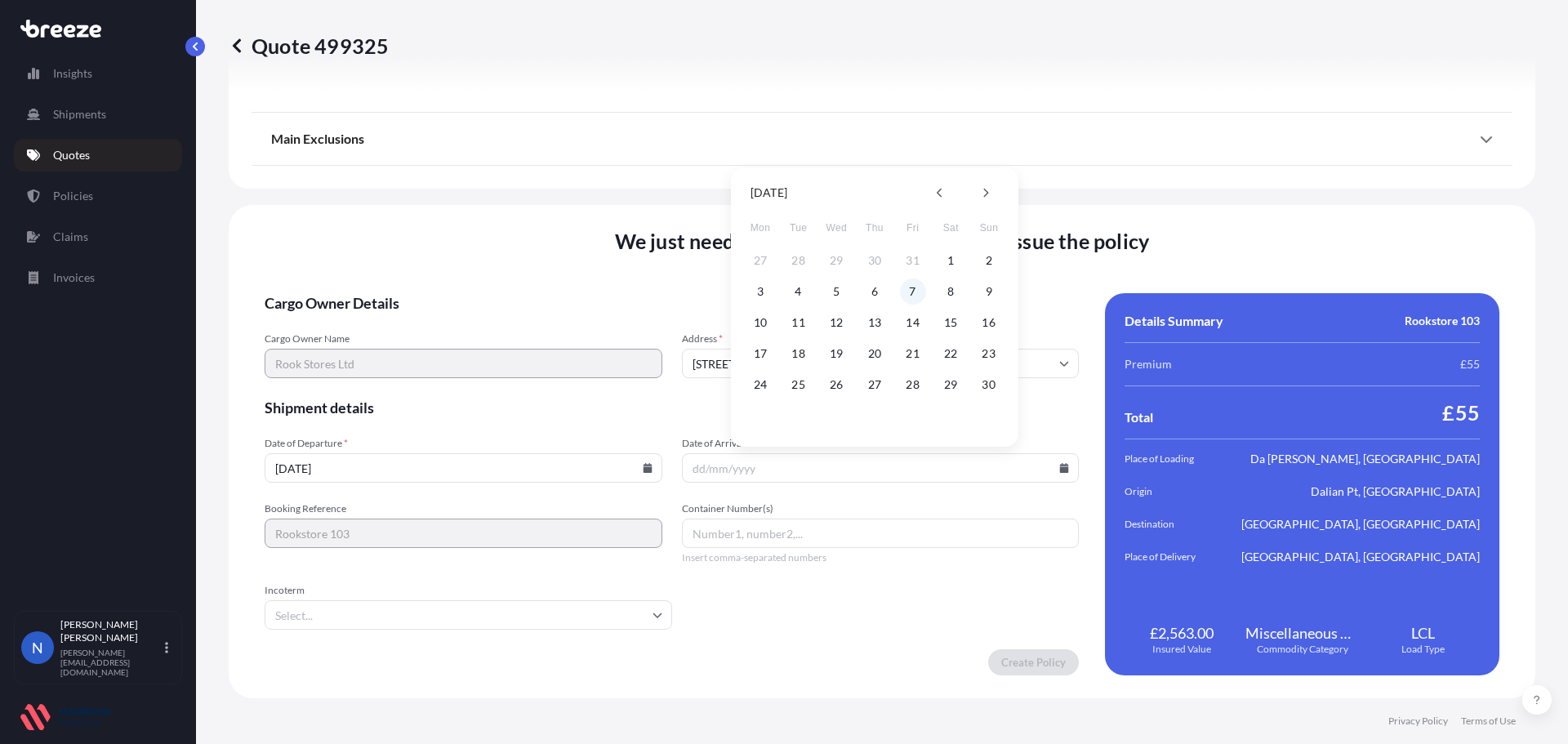
click at [909, 293] on button "7" at bounding box center [912, 291] width 26 height 26
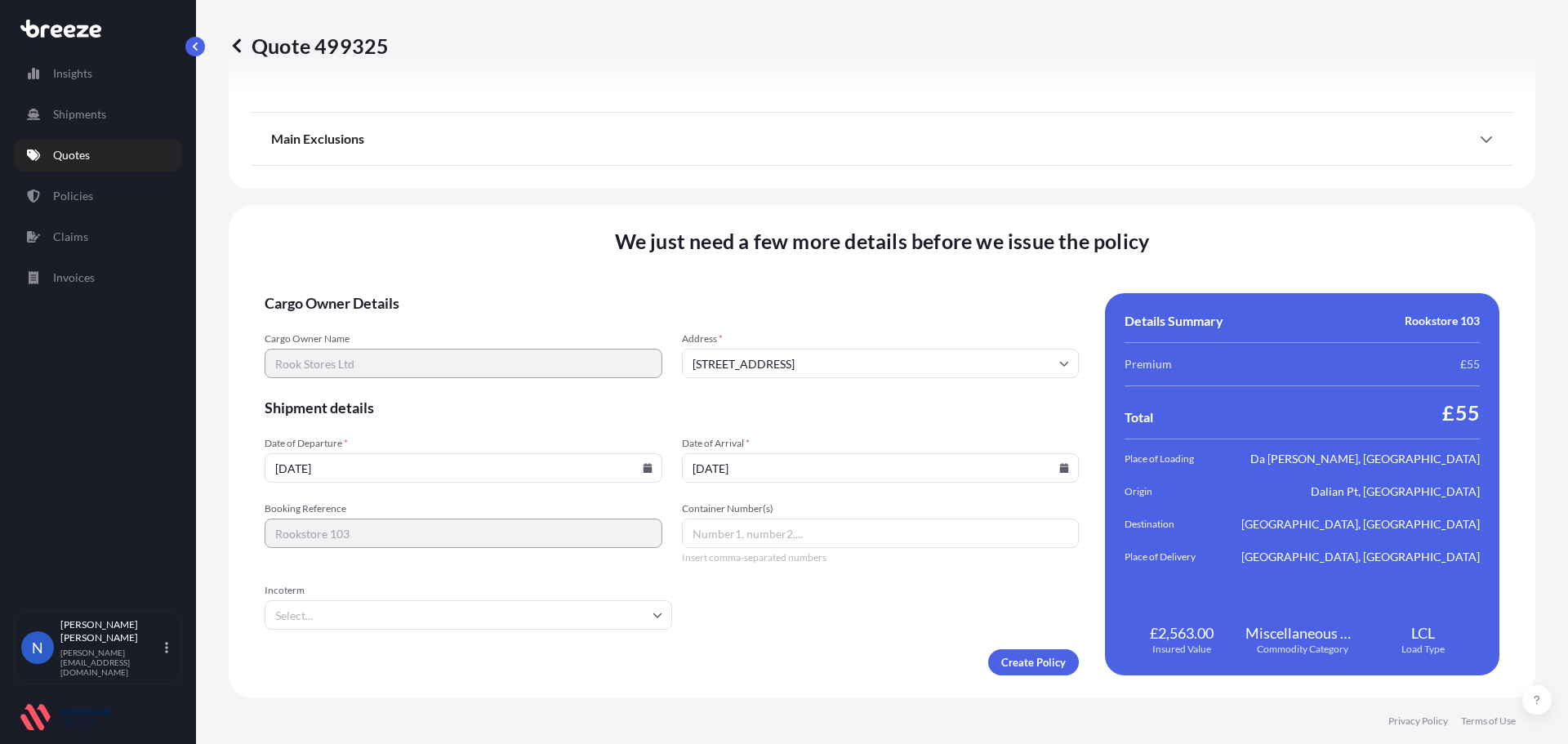
type input "[DATE]"
click at [712, 524] on input "Container Number(s)" at bounding box center [880, 533] width 397 height 29
type input "CMAU7742433"
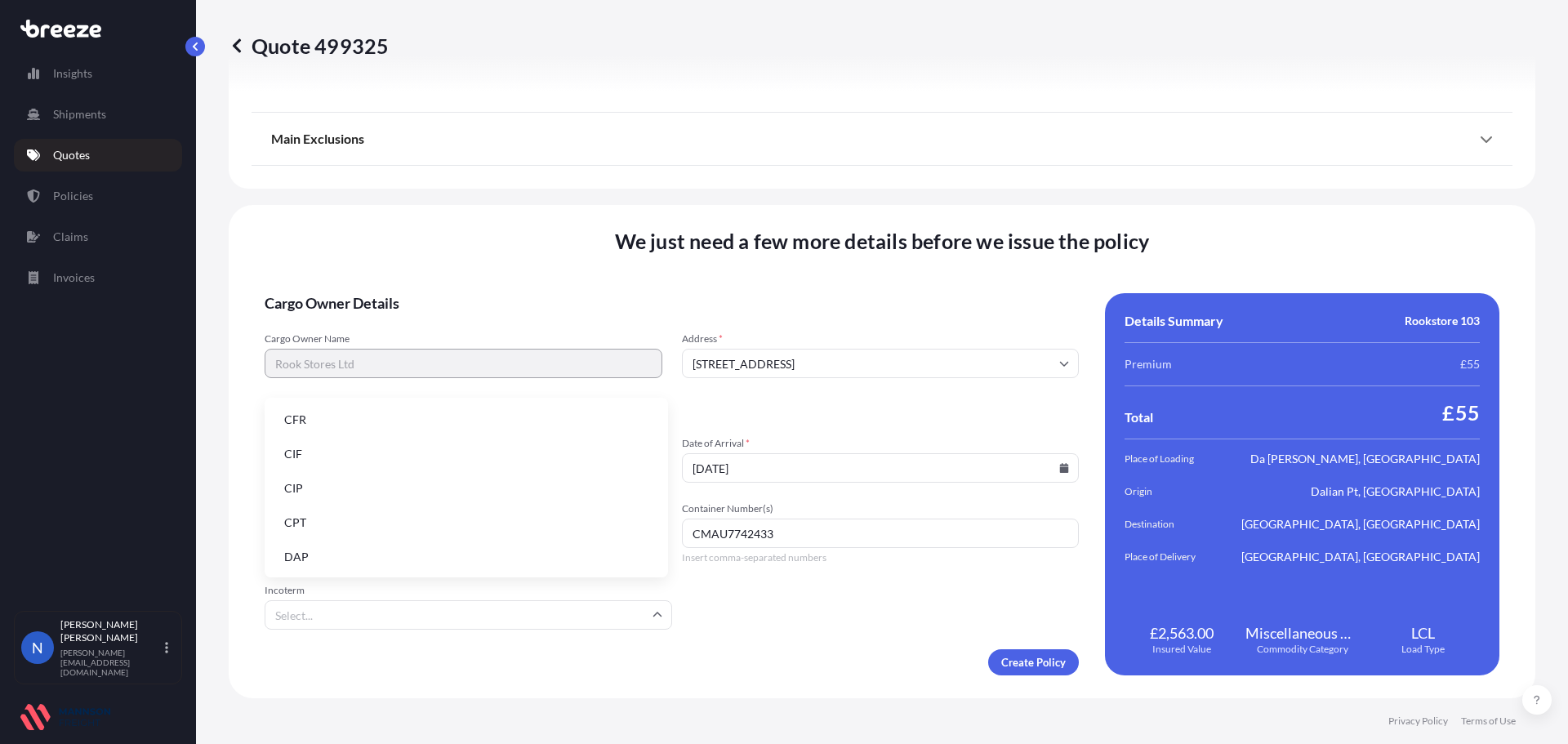
click at [642, 611] on input "Incoterm" at bounding box center [467, 615] width 407 height 29
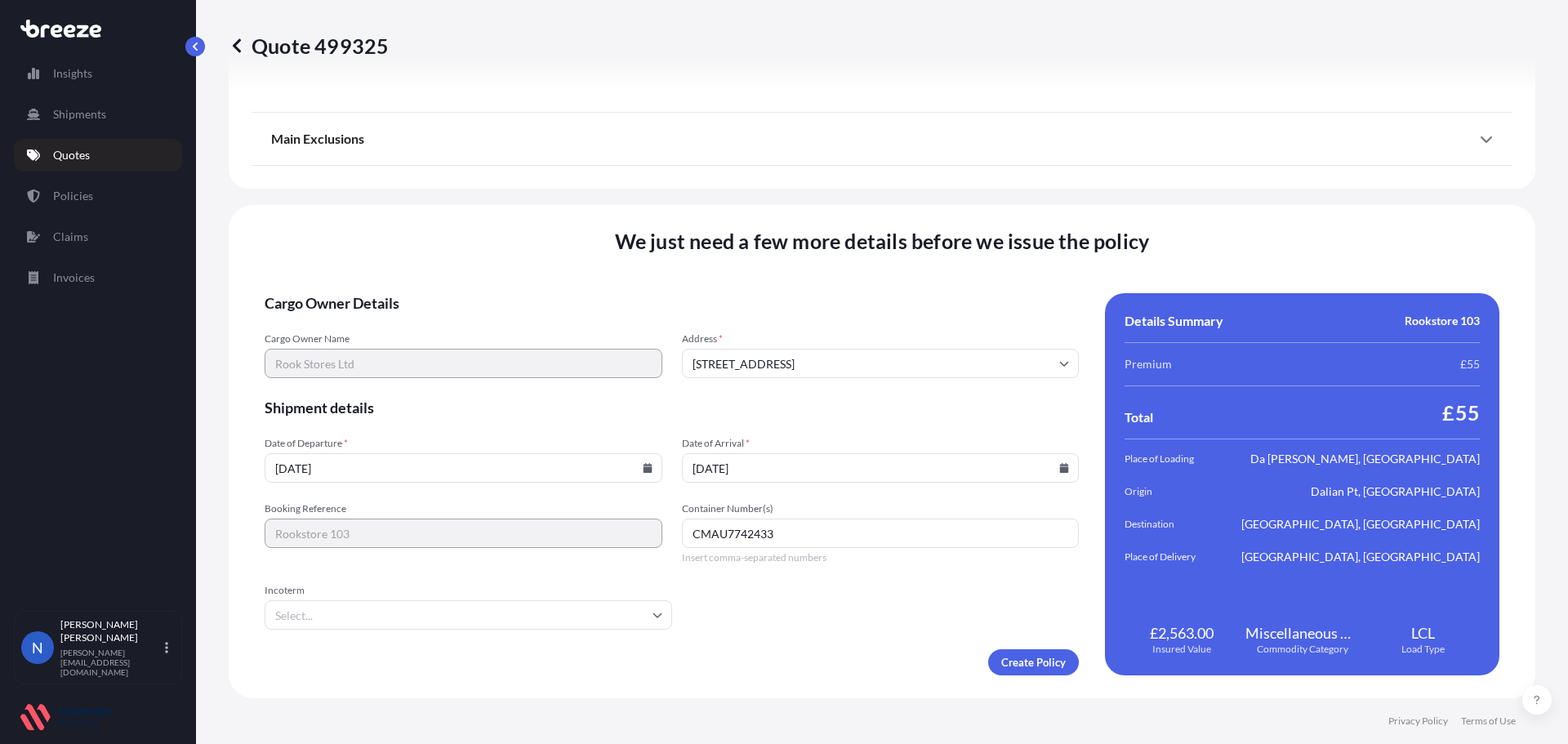
click at [636, 69] on div "Quote 499325" at bounding box center [881, 46] width 1307 height 91
click at [457, 601] on input "Incoterm" at bounding box center [467, 615] width 407 height 29
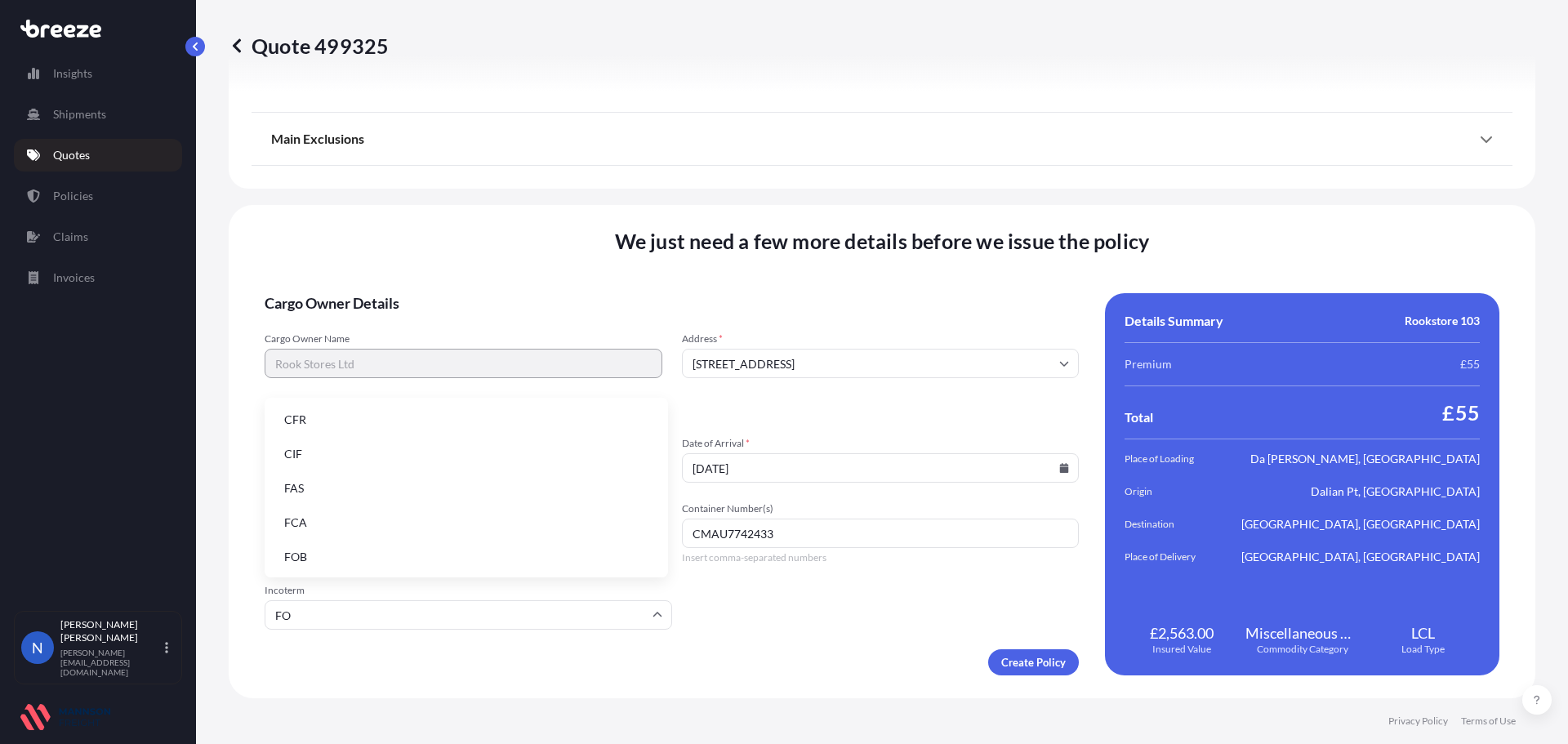
type input "FOB"
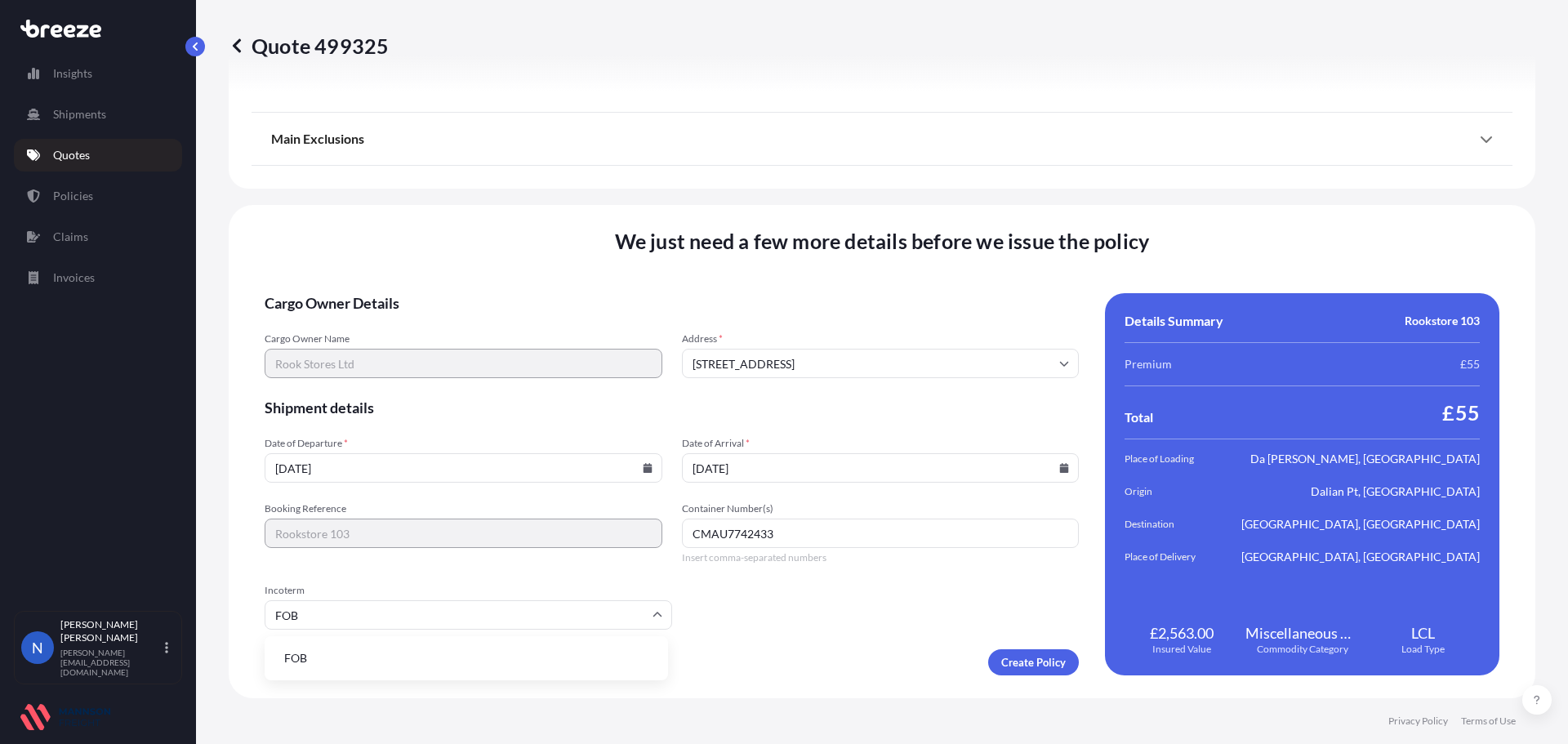
click at [506, 666] on li "FOB" at bounding box center [466, 658] width 391 height 31
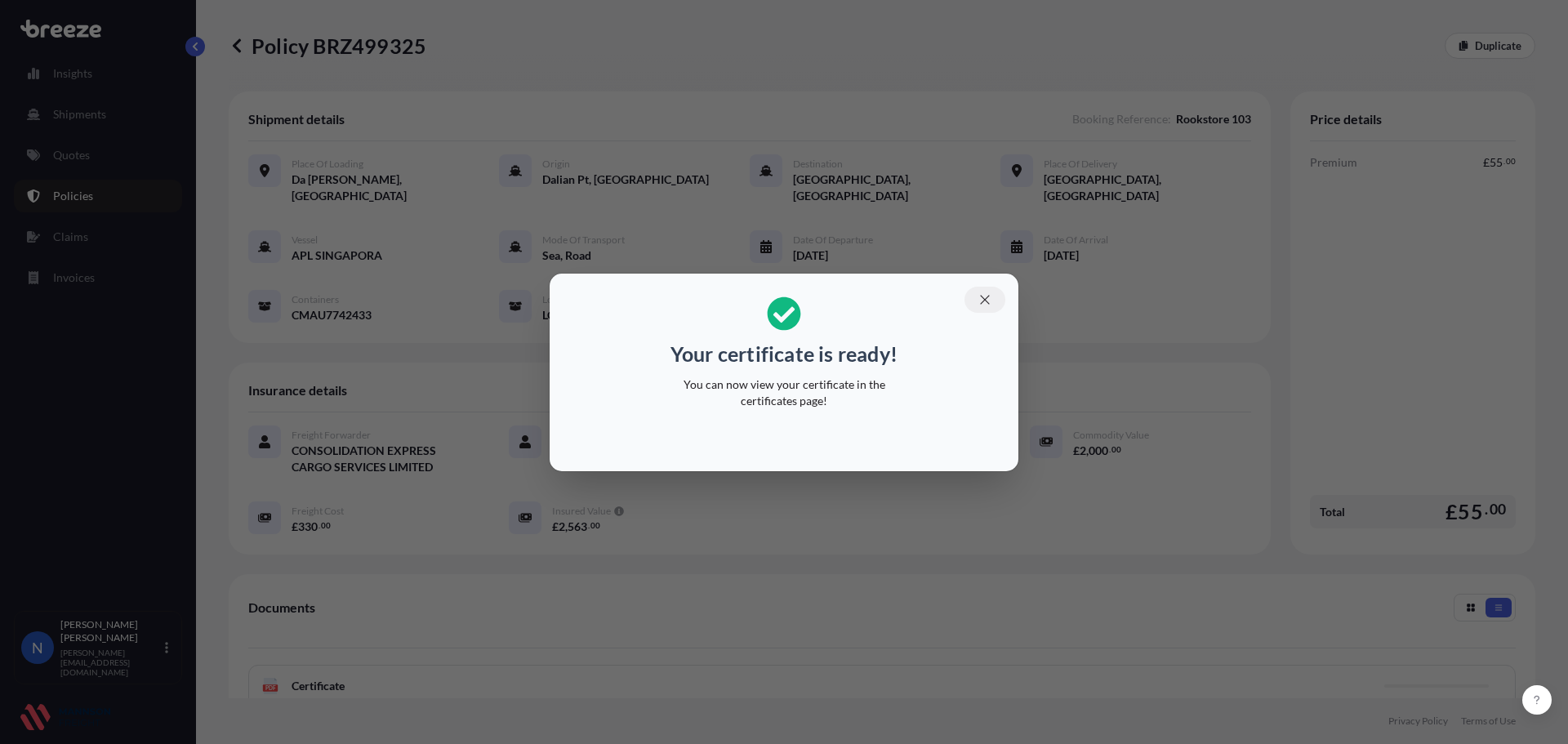
click at [980, 304] on icon "button" at bounding box center [984, 299] width 15 height 15
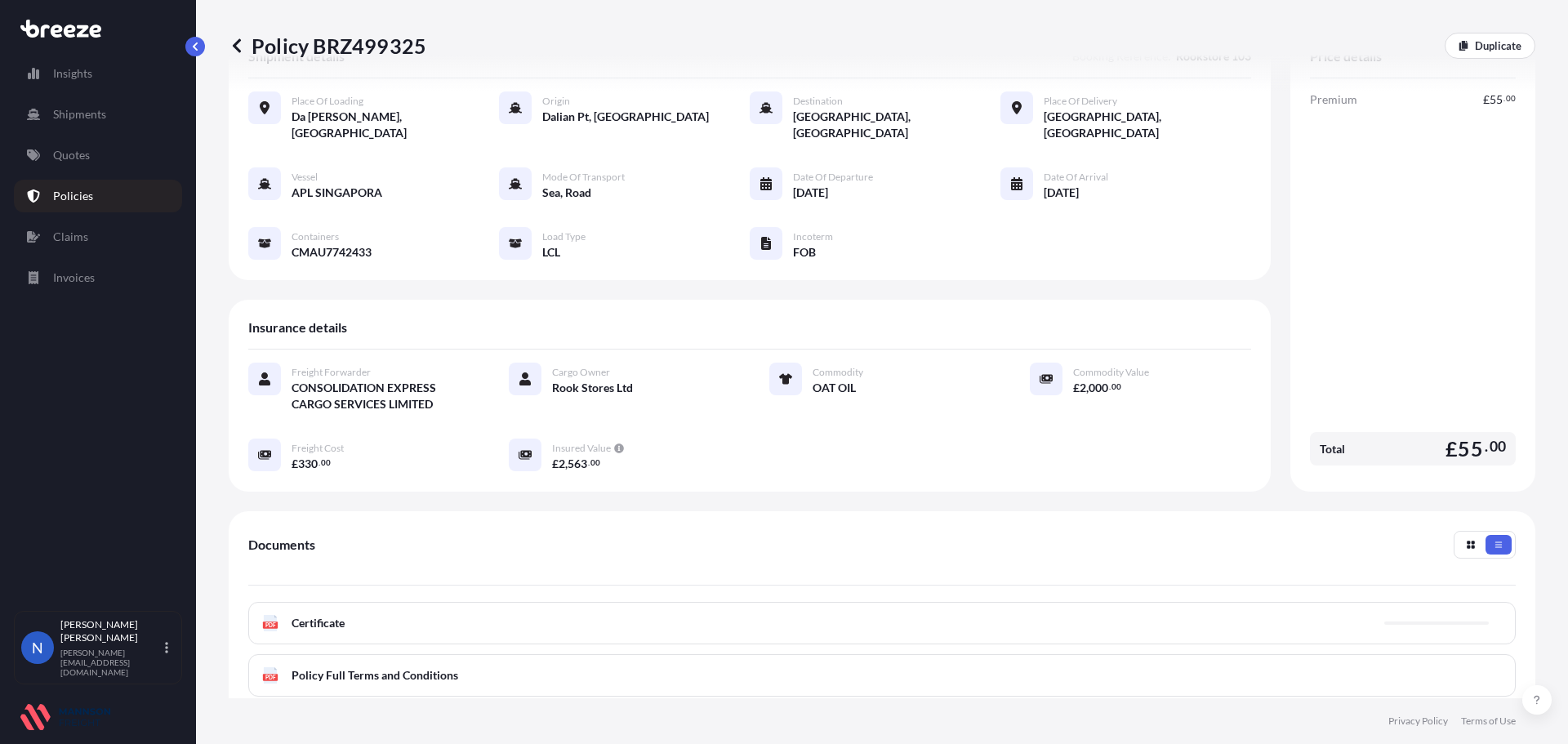
scroll to position [82, 0]
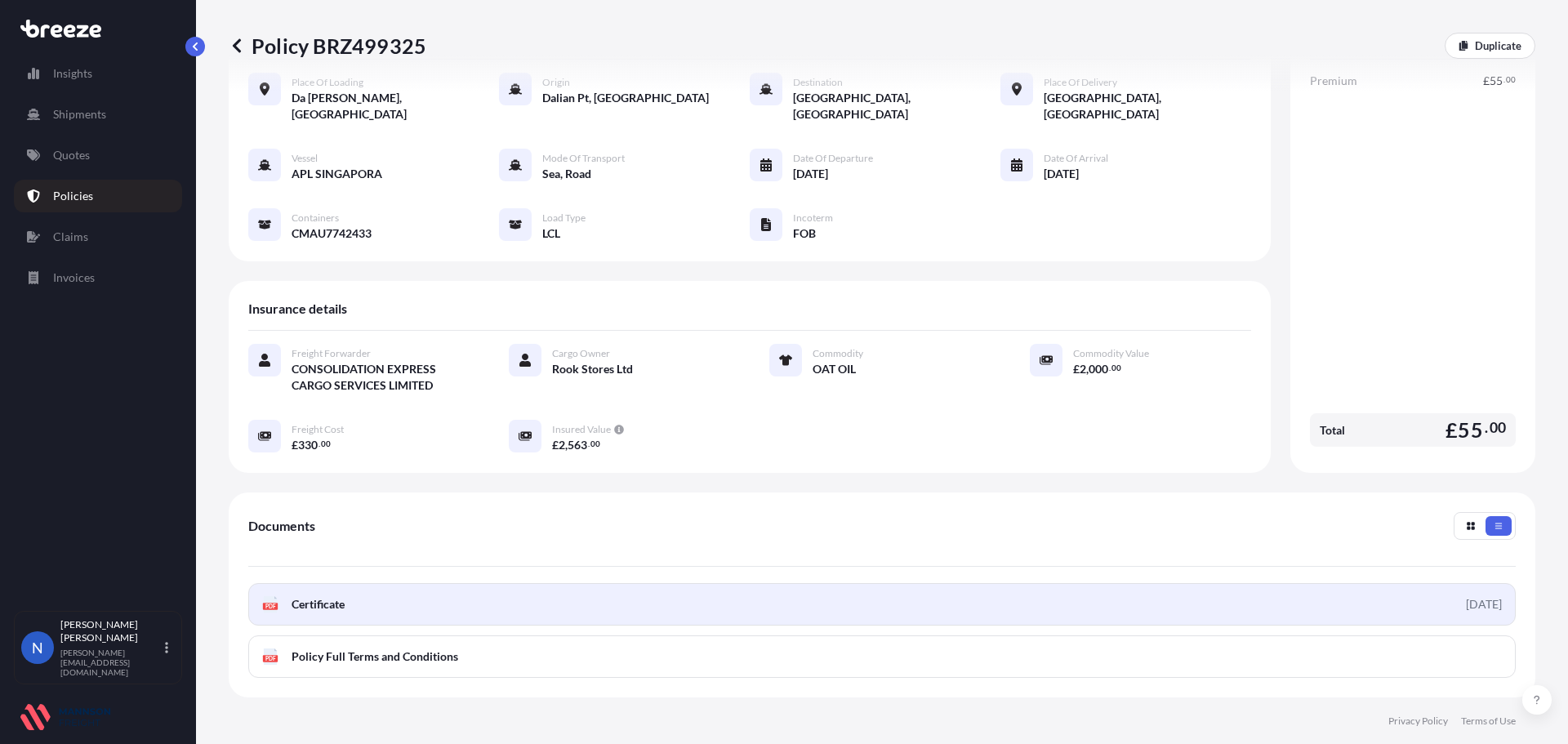
click at [1470, 596] on div "[DATE]" at bounding box center [1483, 604] width 36 height 17
